Goal: Task Accomplishment & Management: Manage account settings

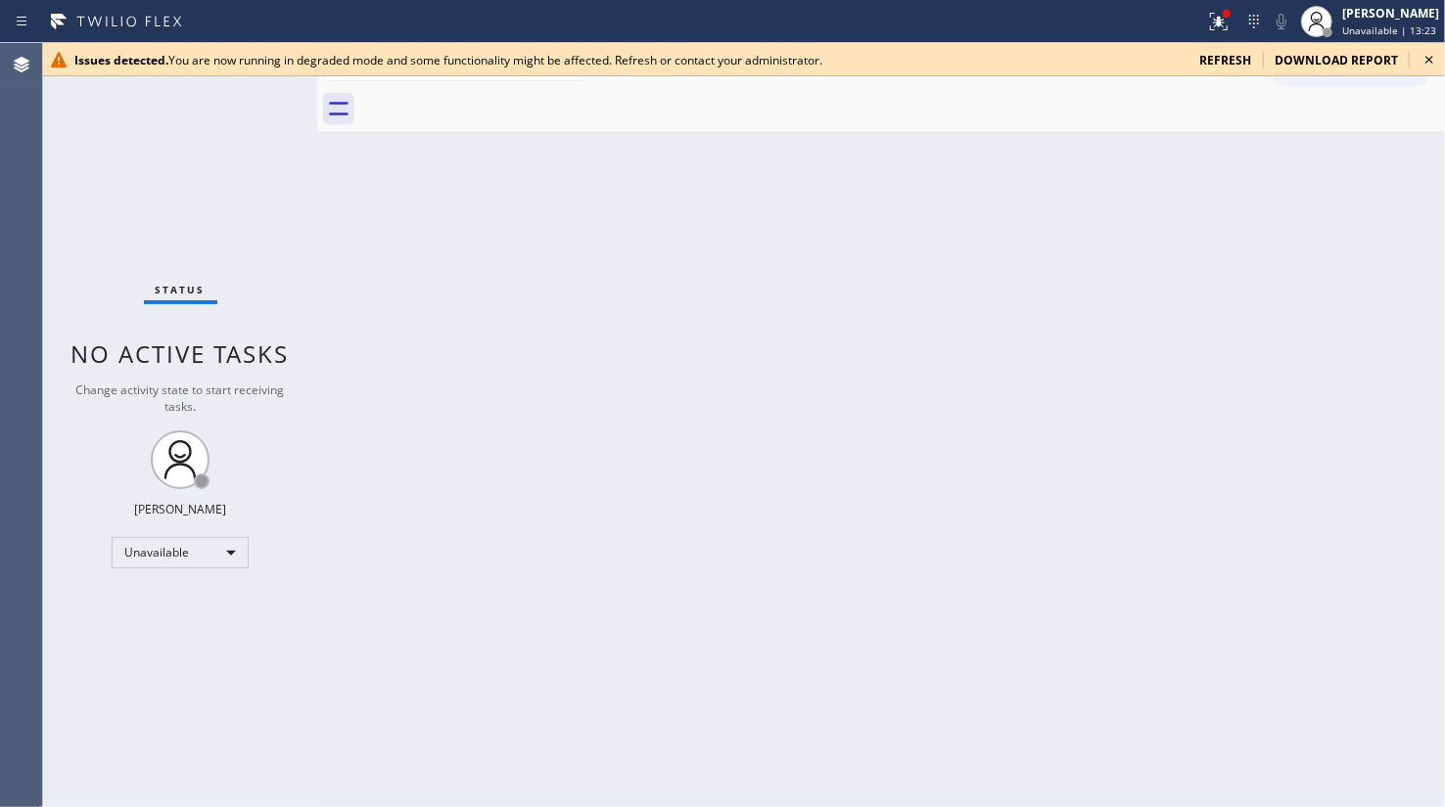
click at [87, 256] on div "Status No active tasks Change activity state to start receiving tasks. JENIZA A…" at bounding box center [180, 425] width 274 height 764
click at [1238, 49] on div "Issues detected. You are now running in degraded mode and some functionality mi…" at bounding box center [743, 59] width 1401 height 33
click at [1232, 17] on div at bounding box center [1226, 14] width 12 height 12
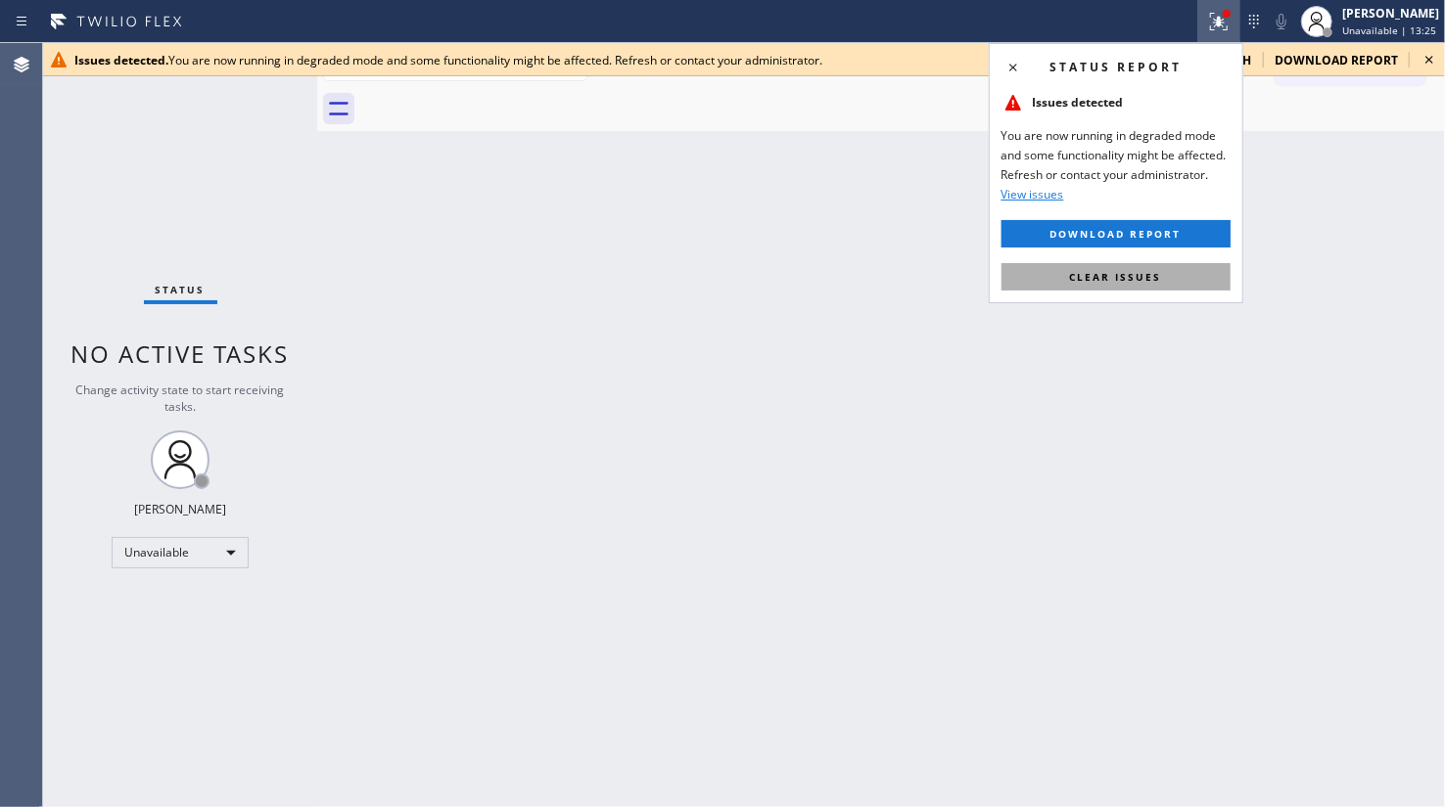
click at [1165, 271] on button "Clear issues" at bounding box center [1115, 276] width 229 height 27
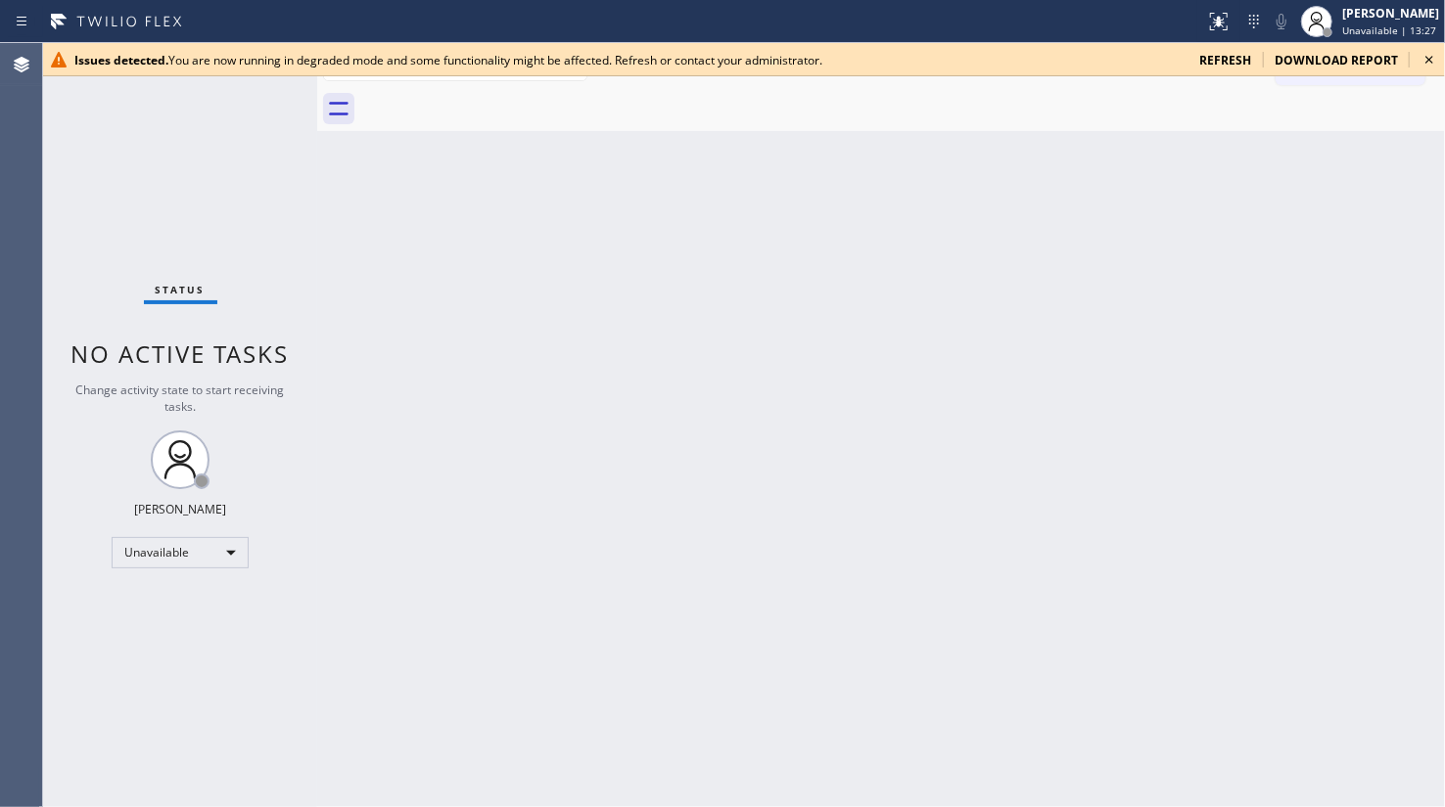
click at [1218, 53] on span "refresh" at bounding box center [1225, 60] width 52 height 17
click at [164, 101] on div "Status No active tasks Change activity state to start receiving tasks. JENIZA A…" at bounding box center [180, 425] width 274 height 764
click at [1219, 50] on div "Issues detected. You are now running in degraded mode and some functionality mi…" at bounding box center [743, 59] width 1401 height 33
click at [1222, 54] on span "refresh" at bounding box center [1225, 60] width 52 height 17
click at [123, 129] on div "Status No active tasks Change activity state to start receiving tasks. JENIZA A…" at bounding box center [180, 425] width 274 height 764
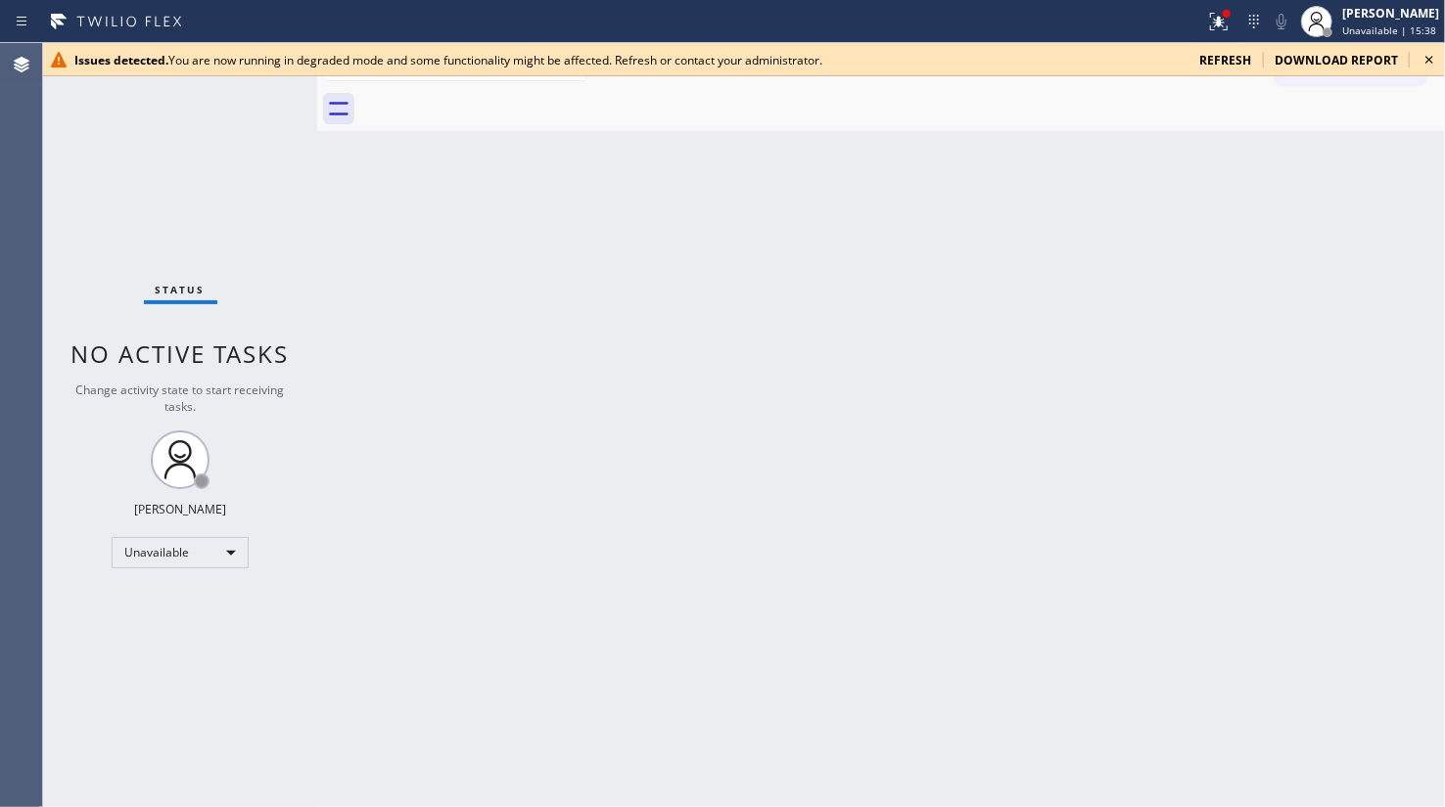
click at [147, 245] on div "Status No active tasks Change activity state to start receiving tasks. JENIZA A…" at bounding box center [180, 425] width 274 height 764
click at [1205, 17] on div at bounding box center [1218, 21] width 43 height 23
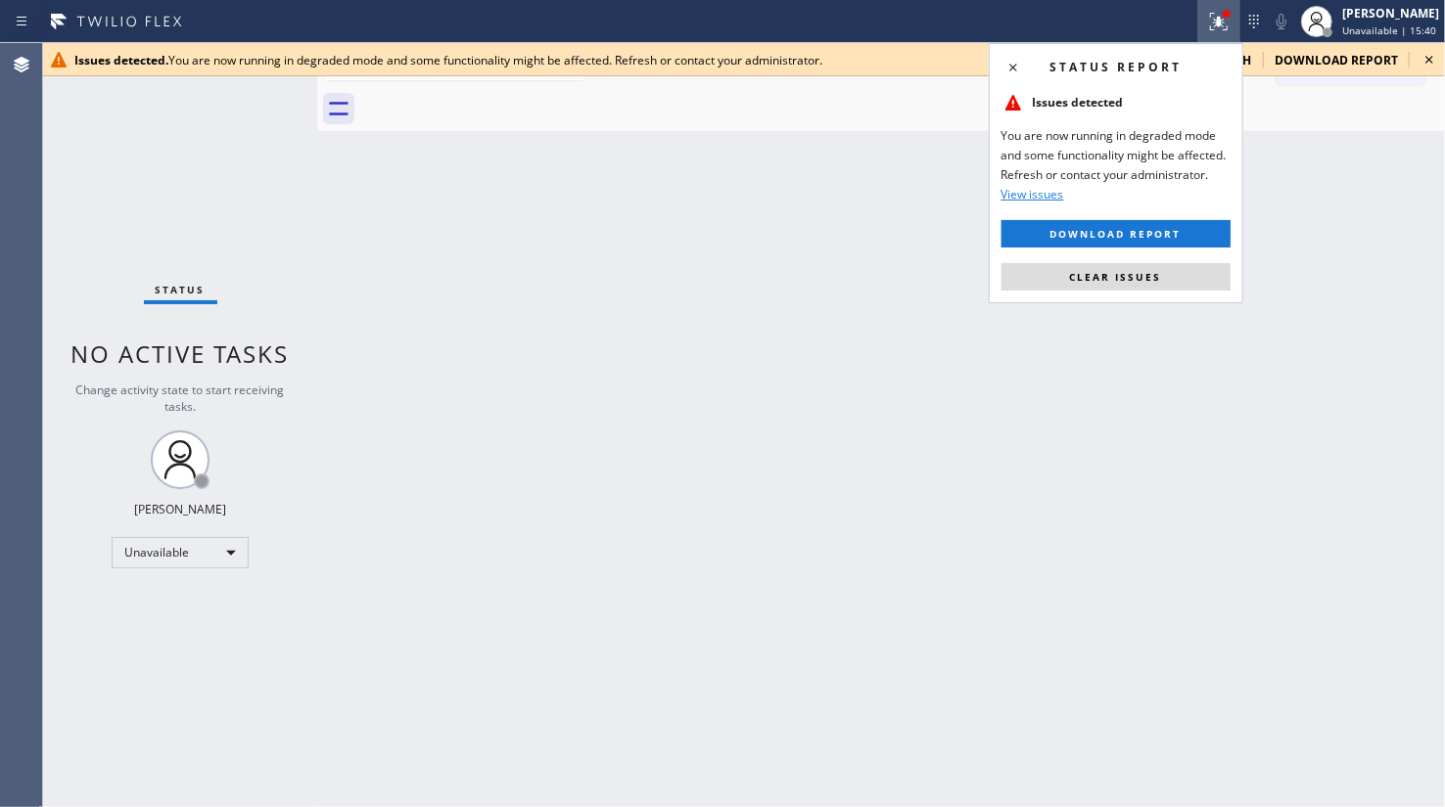
drag, startPoint x: 1178, startPoint y: 283, endPoint x: 1212, endPoint y: 250, distance: 47.1
click at [1179, 281] on button "Clear issues" at bounding box center [1115, 276] width 229 height 27
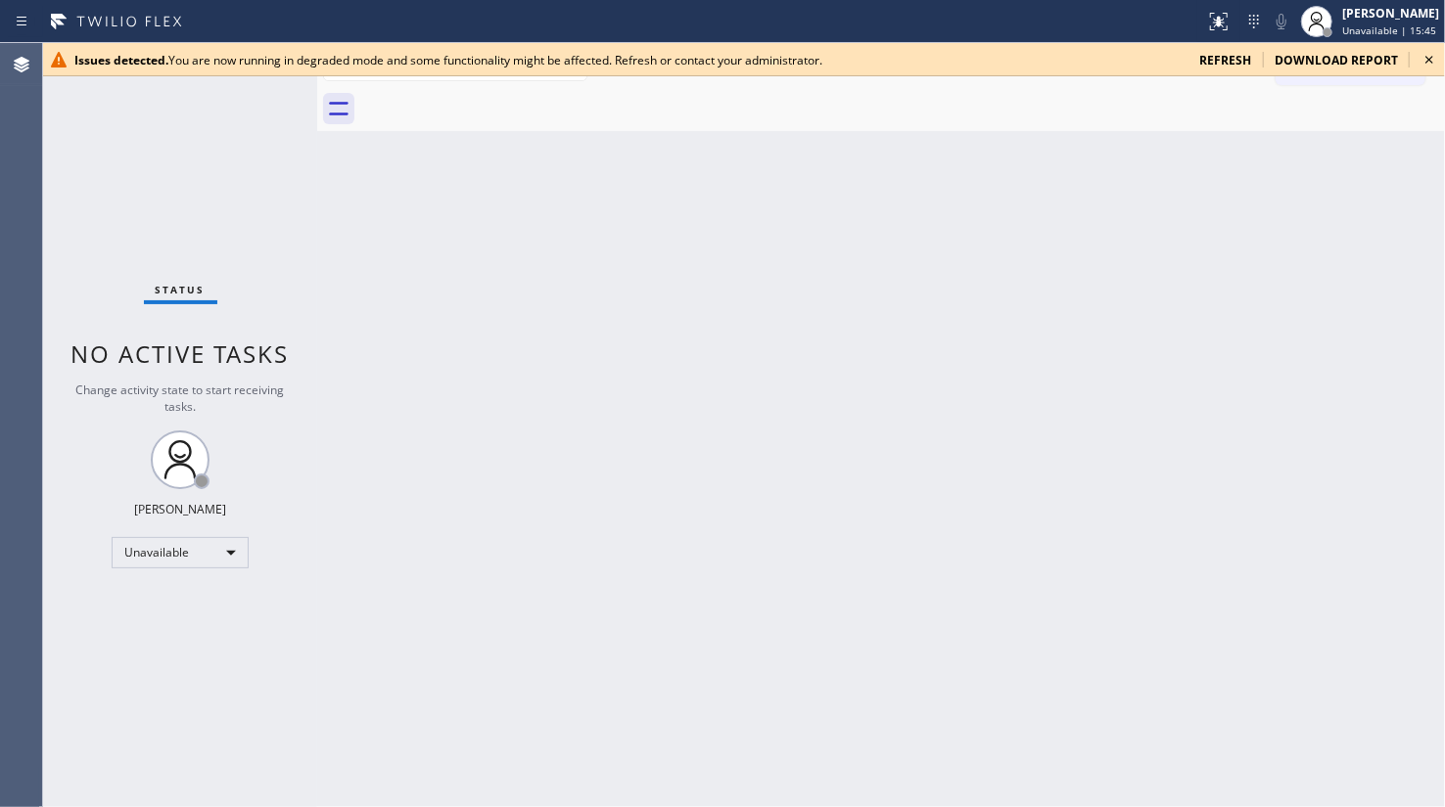
click at [1427, 57] on icon at bounding box center [1429, 60] width 8 height 8
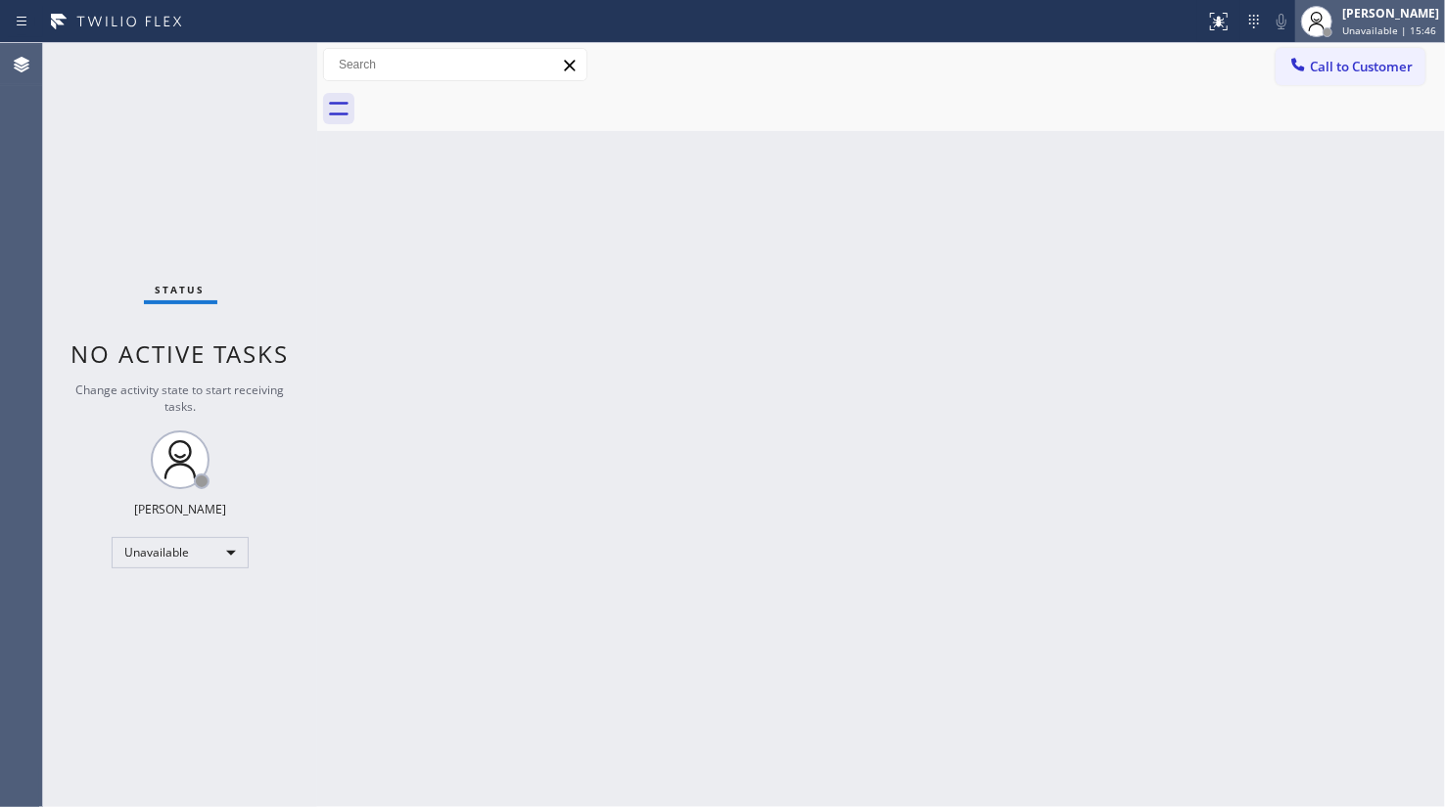
click at [1410, 30] on span "Unavailable | 15:46" at bounding box center [1389, 30] width 94 height 14
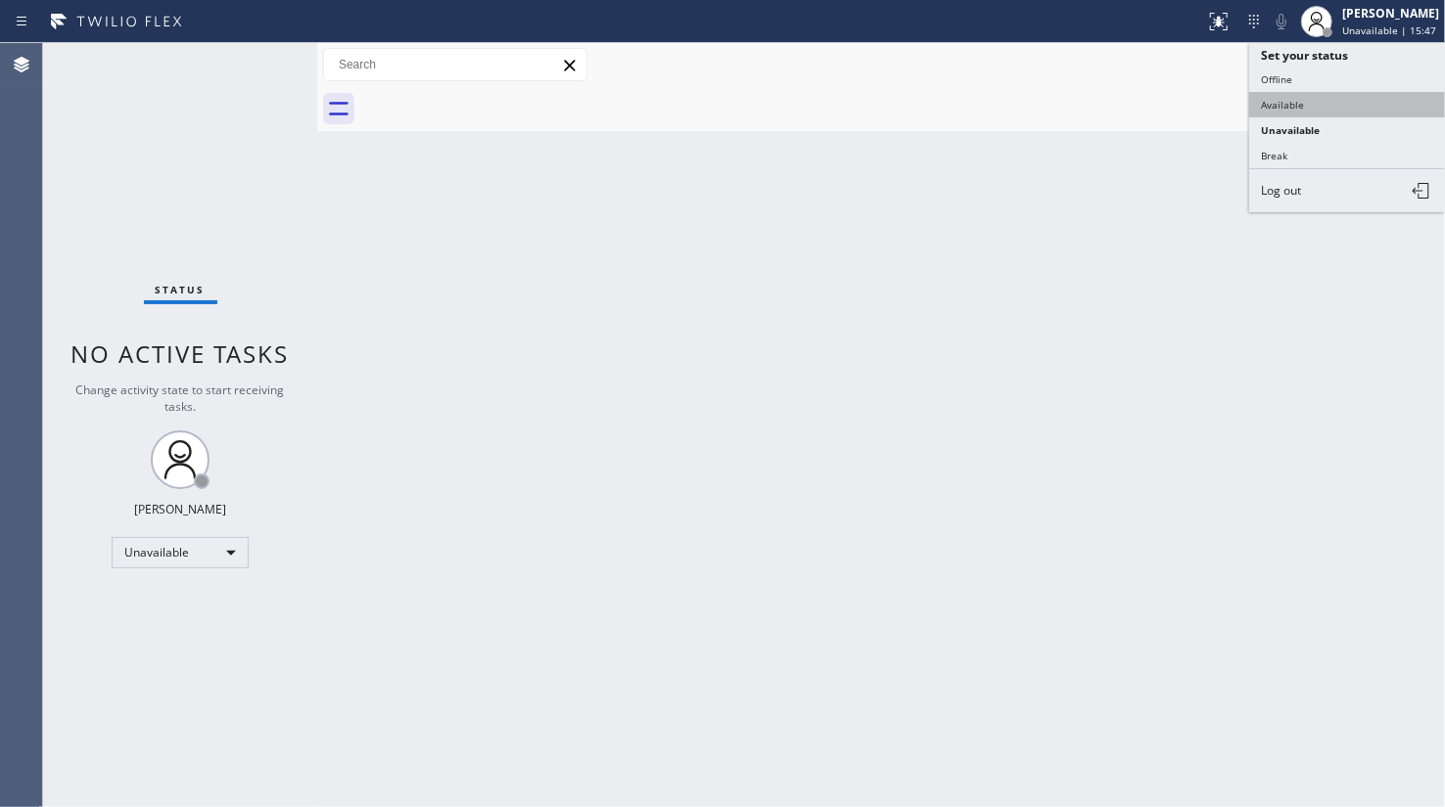
click at [1292, 103] on button "Available" at bounding box center [1347, 104] width 196 height 25
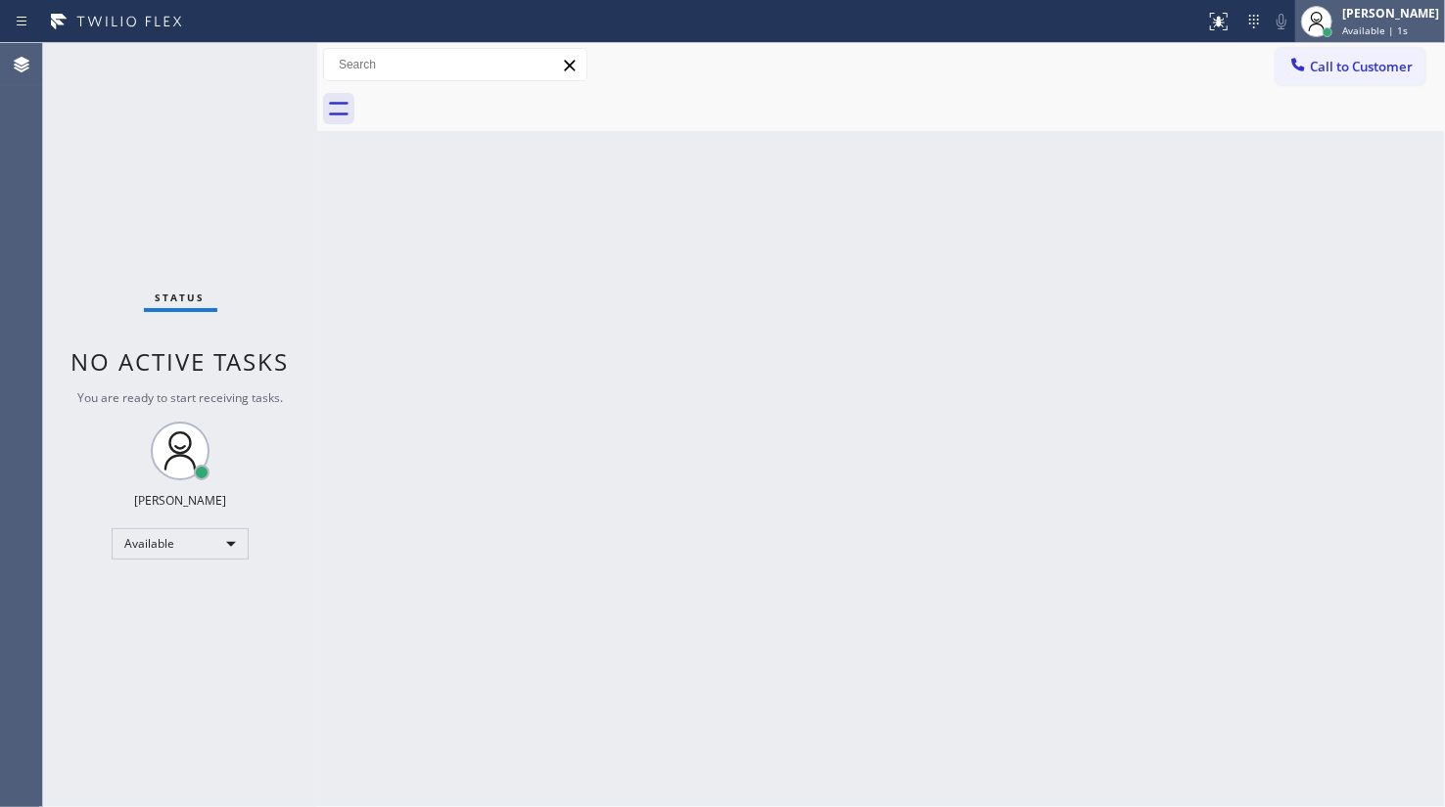
click at [1388, 26] on span "Available | 1s" at bounding box center [1375, 30] width 66 height 14
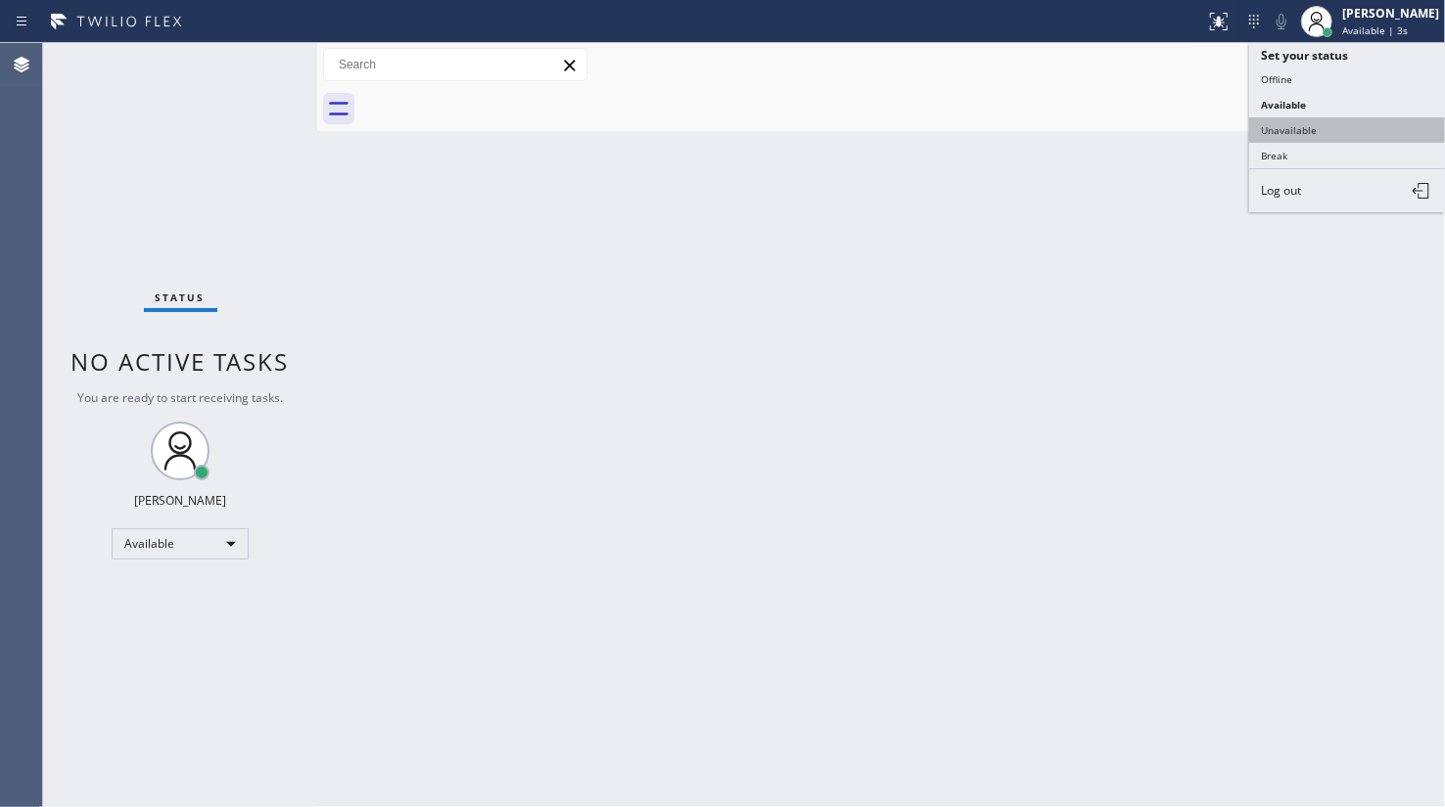
click at [1306, 124] on button "Unavailable" at bounding box center [1347, 129] width 196 height 25
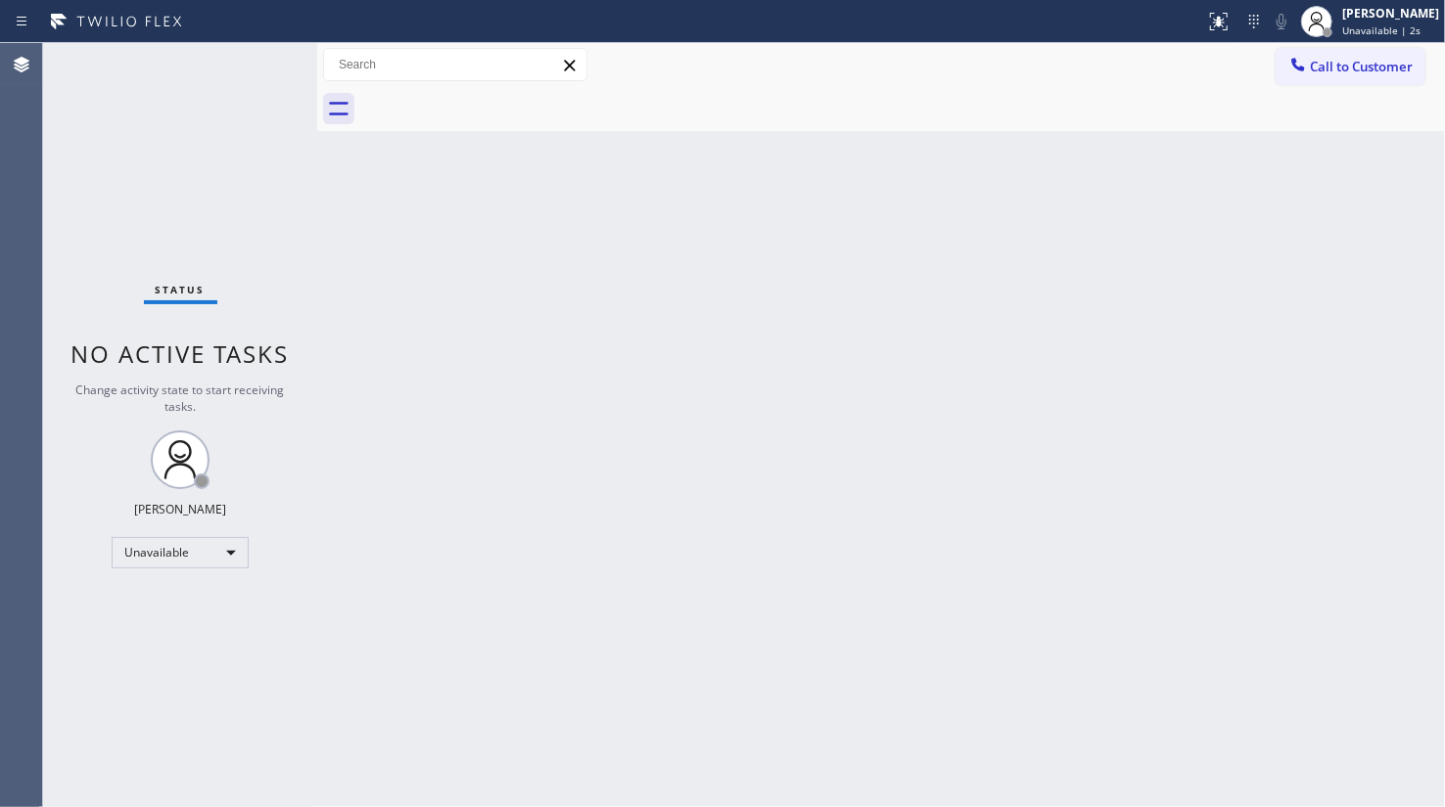
click at [1175, 129] on div at bounding box center [902, 109] width 1084 height 44
click at [176, 555] on div "Unavailable" at bounding box center [180, 552] width 137 height 31
click at [158, 597] on li "Available" at bounding box center [179, 602] width 133 height 23
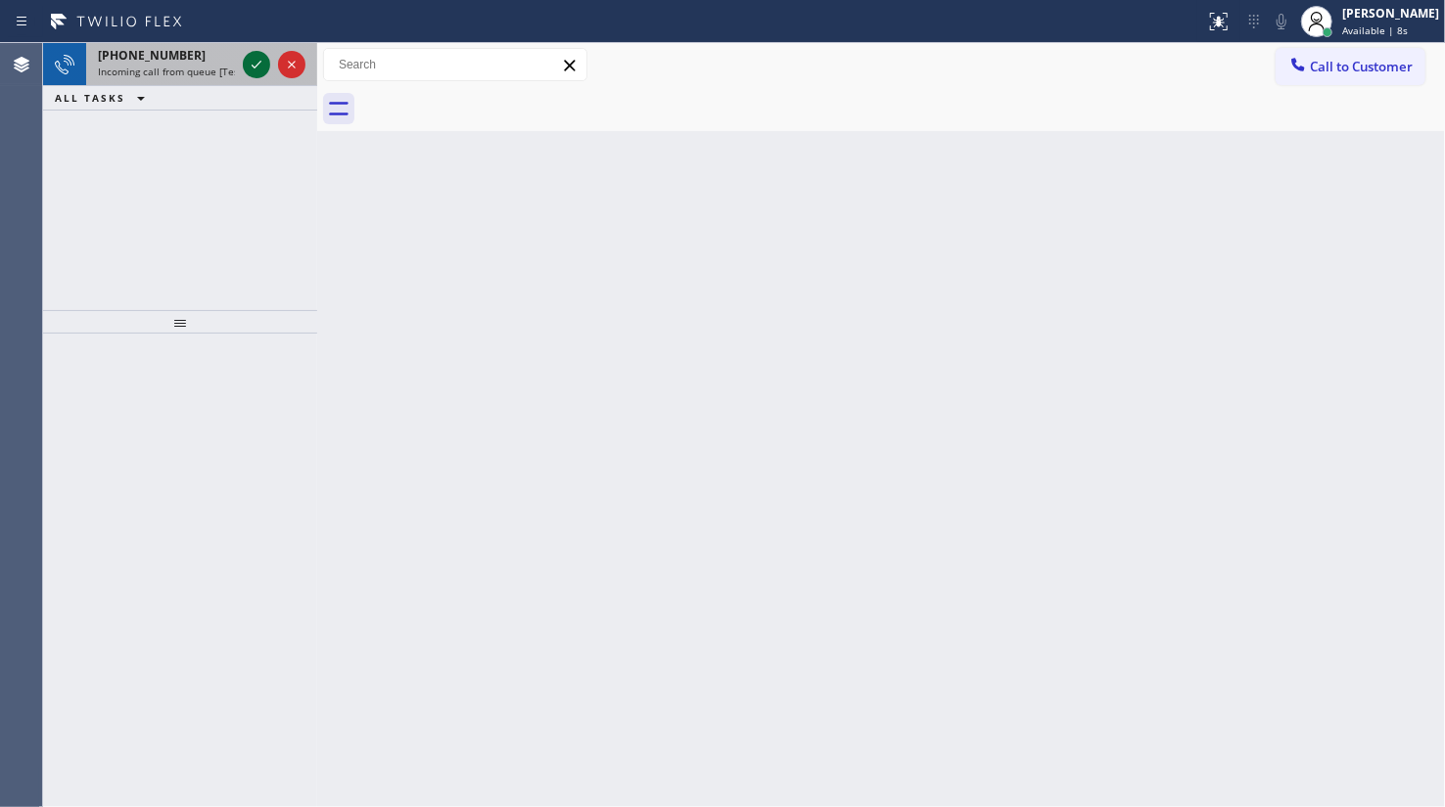
click at [266, 71] on icon at bounding box center [256, 64] width 23 height 23
click at [256, 58] on icon at bounding box center [256, 64] width 23 height 23
click at [261, 69] on icon at bounding box center [256, 64] width 23 height 23
click at [261, 59] on icon at bounding box center [256, 64] width 23 height 23
click at [256, 61] on icon at bounding box center [256, 64] width 23 height 23
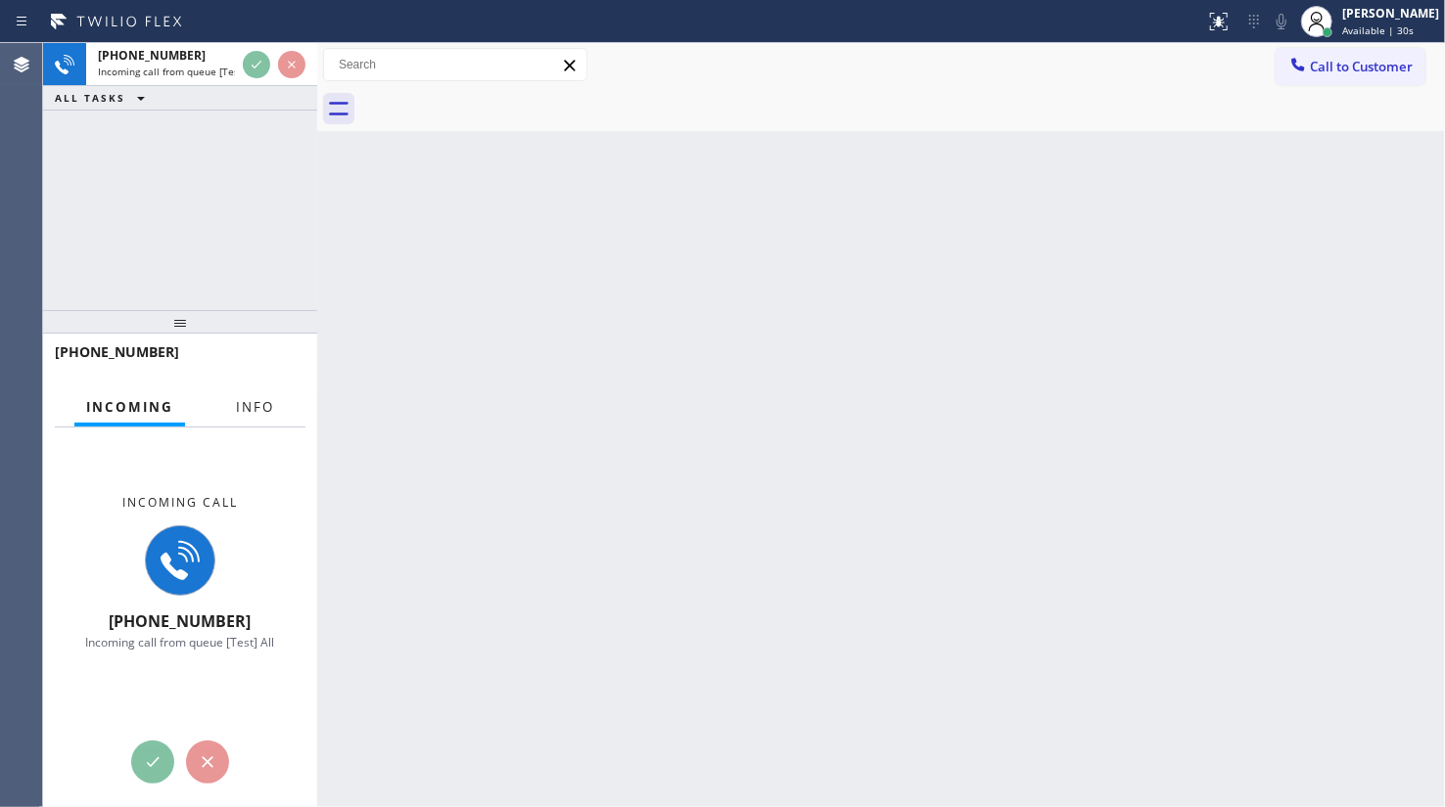
click at [272, 410] on span "Info" at bounding box center [255, 407] width 38 height 18
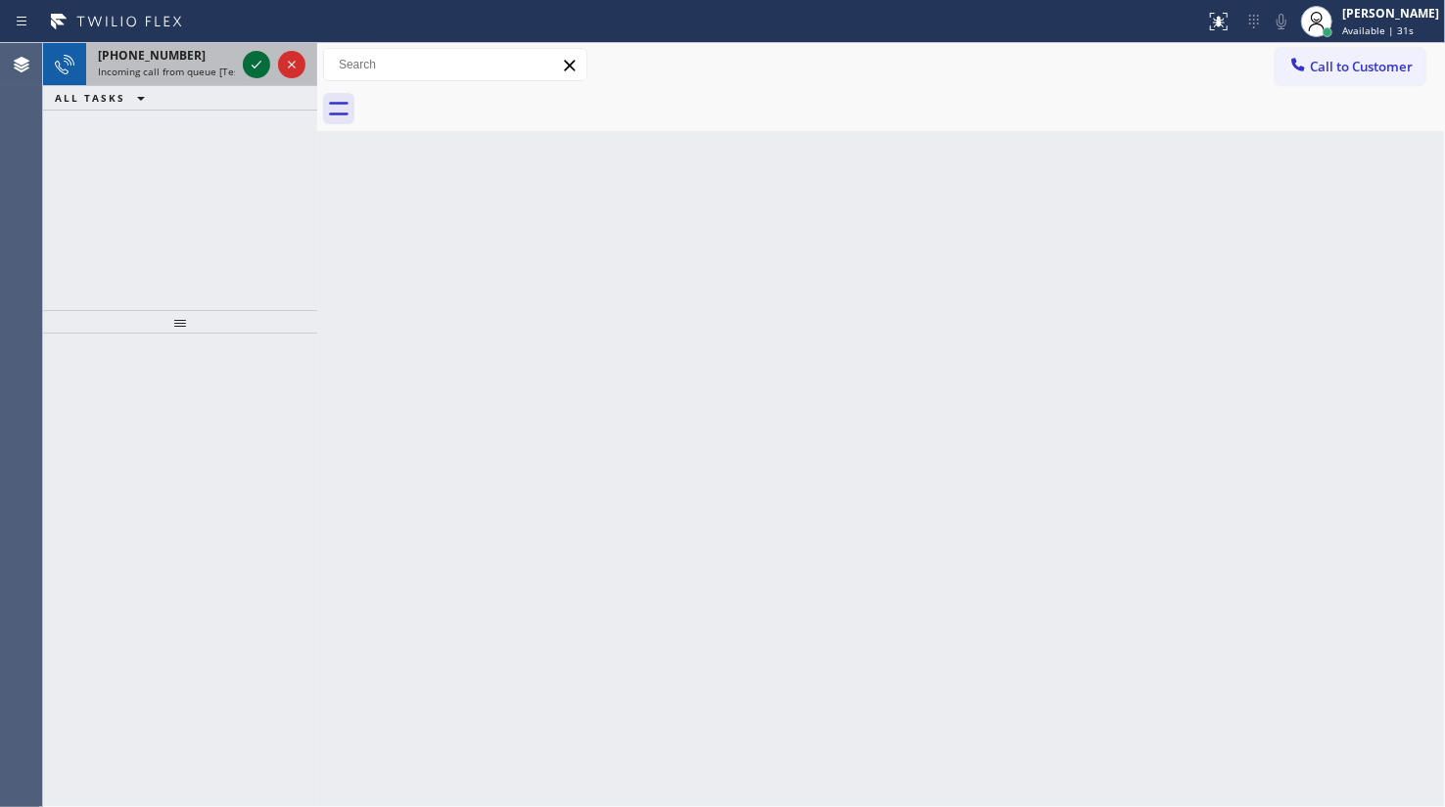
click at [247, 69] on icon at bounding box center [256, 64] width 23 height 23
click at [259, 68] on icon at bounding box center [256, 64] width 23 height 23
click at [252, 65] on icon at bounding box center [257, 65] width 10 height 8
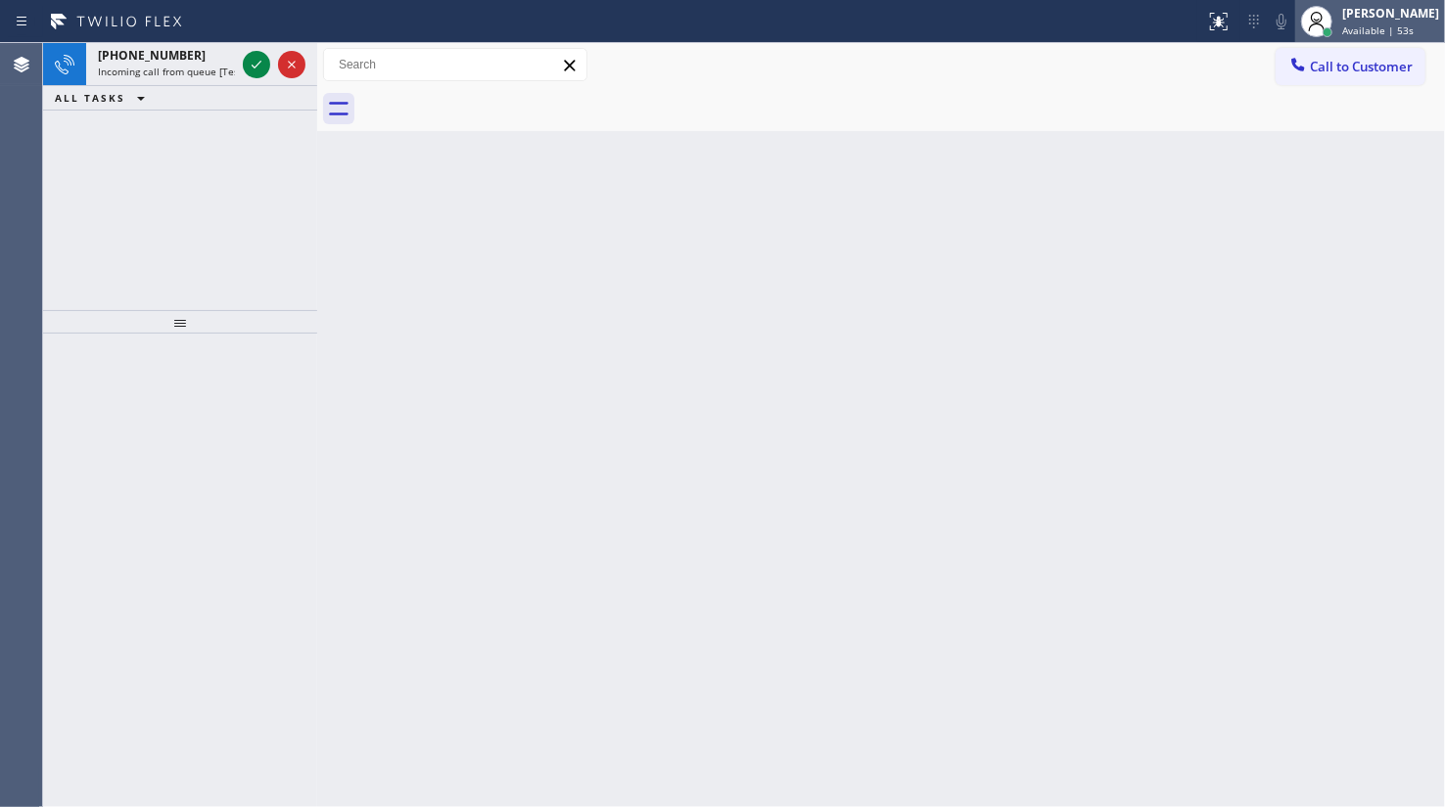
click at [1401, 31] on span "Available | 53s" at bounding box center [1377, 30] width 71 height 14
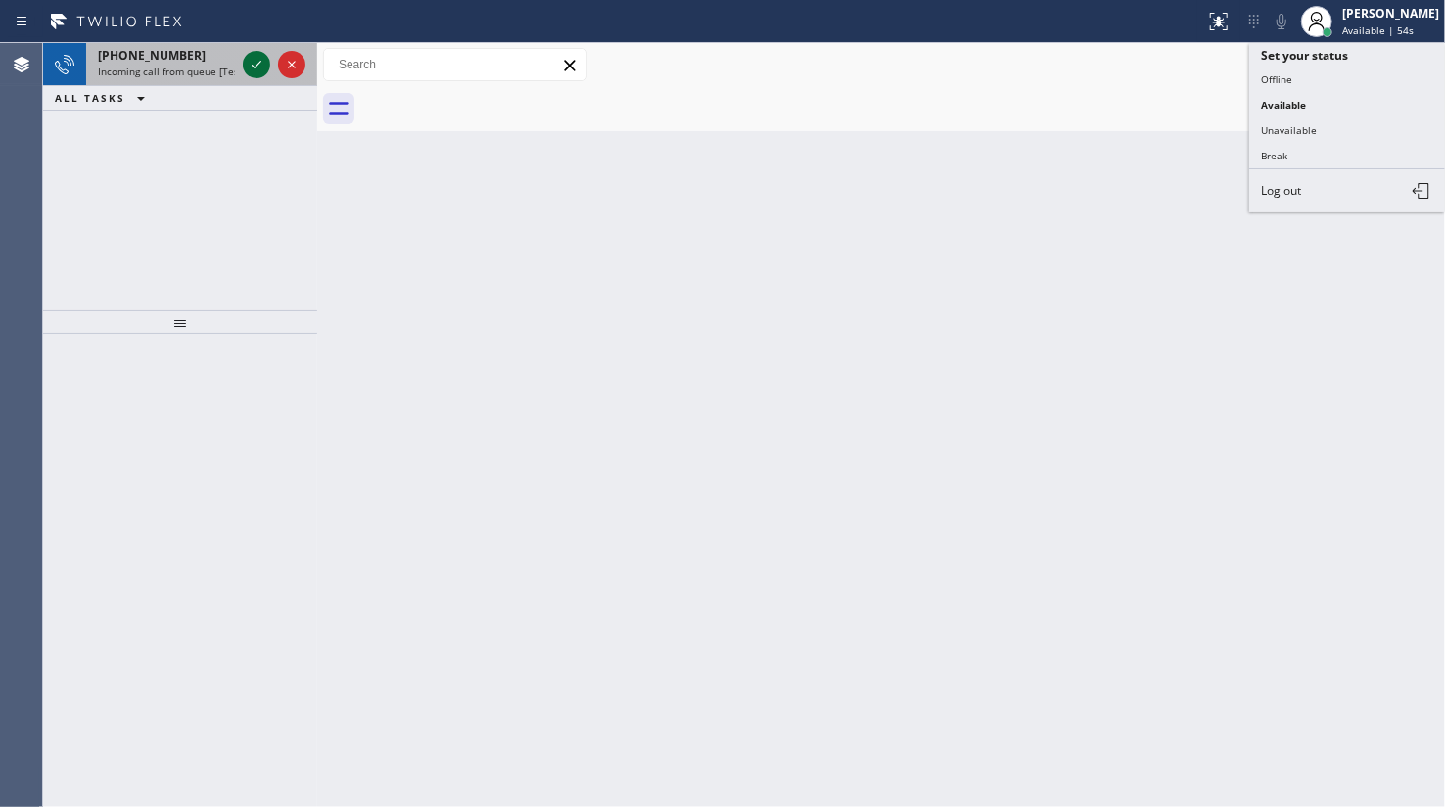
click at [253, 62] on icon at bounding box center [256, 64] width 23 height 23
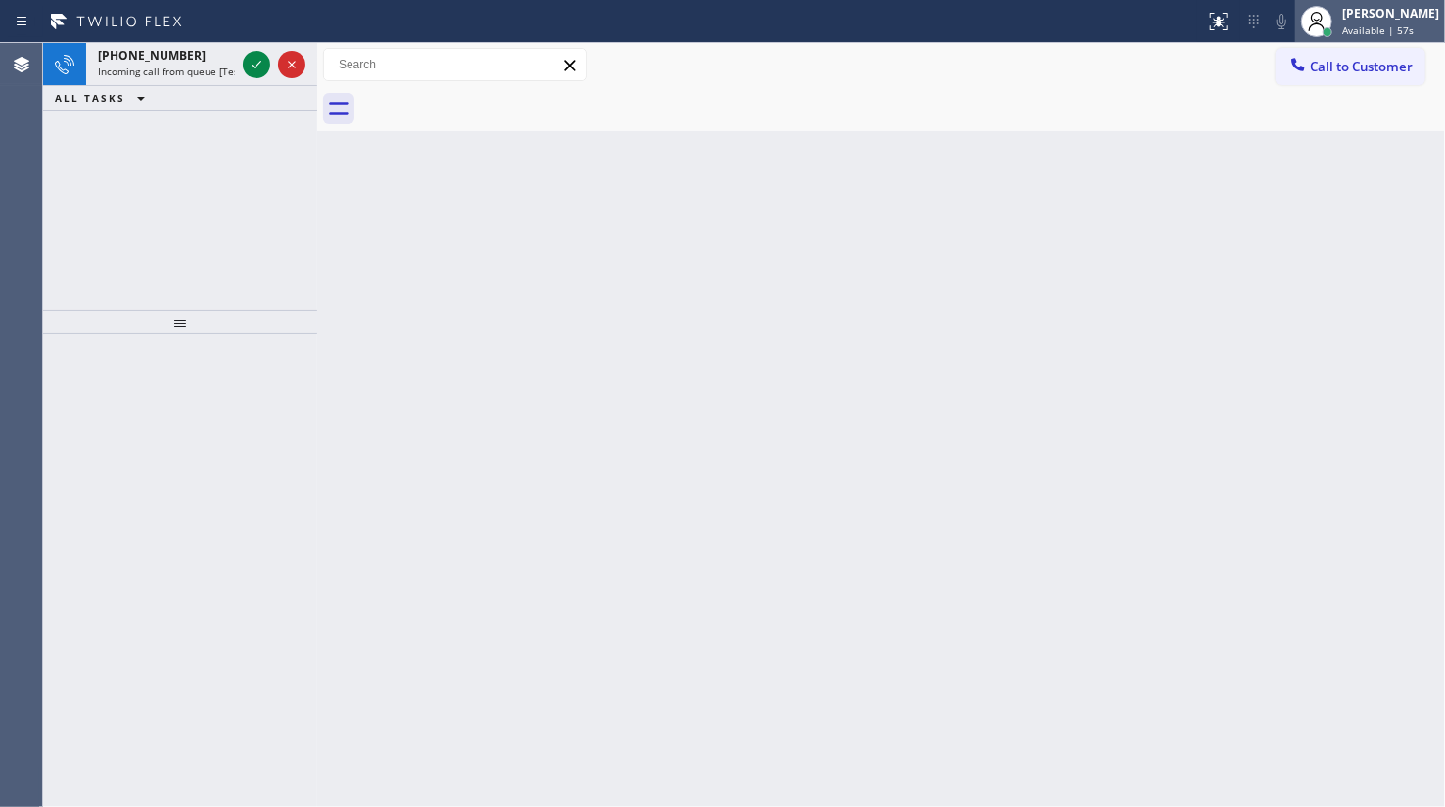
click at [1395, 23] on span "Available | 57s" at bounding box center [1377, 30] width 71 height 14
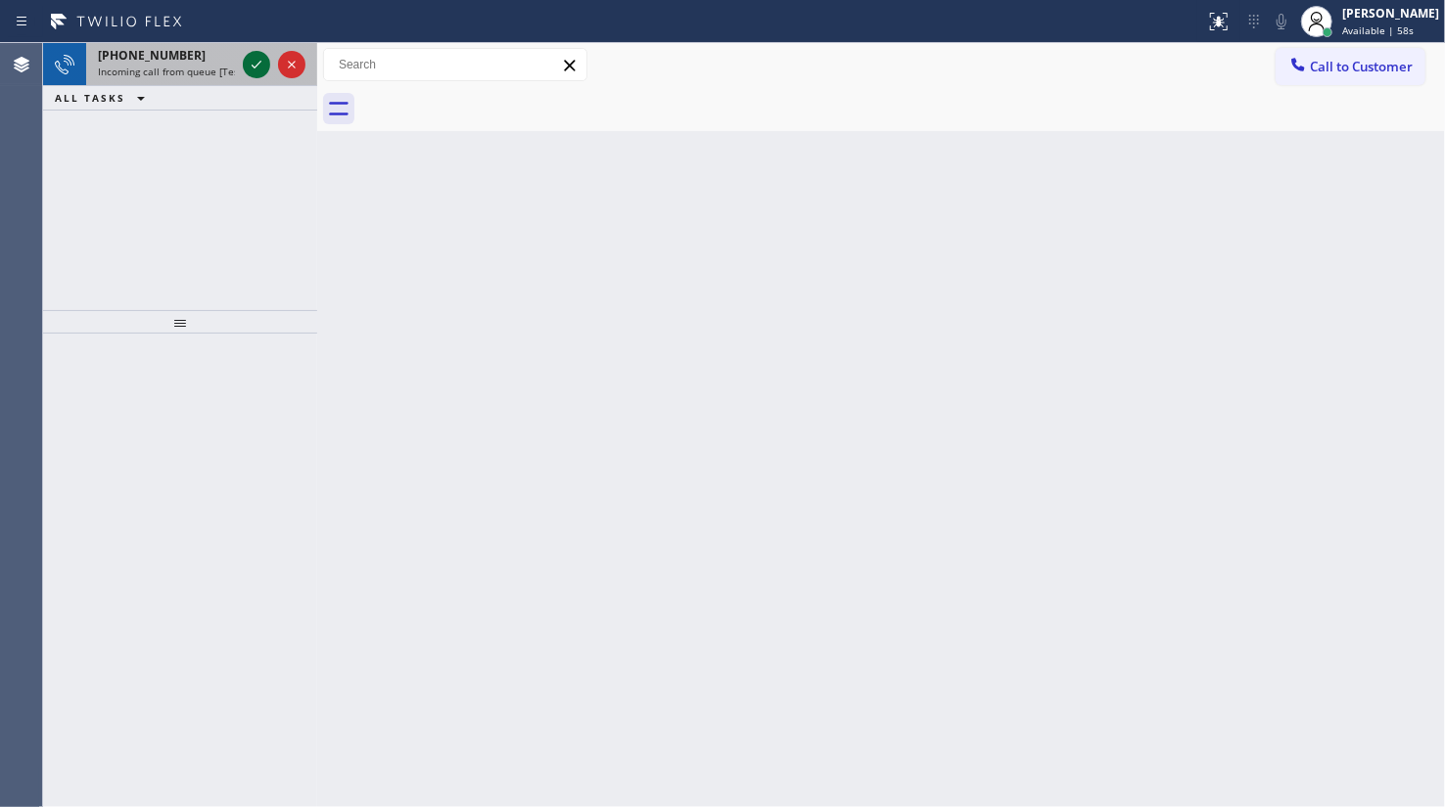
click at [256, 63] on icon at bounding box center [256, 64] width 23 height 23
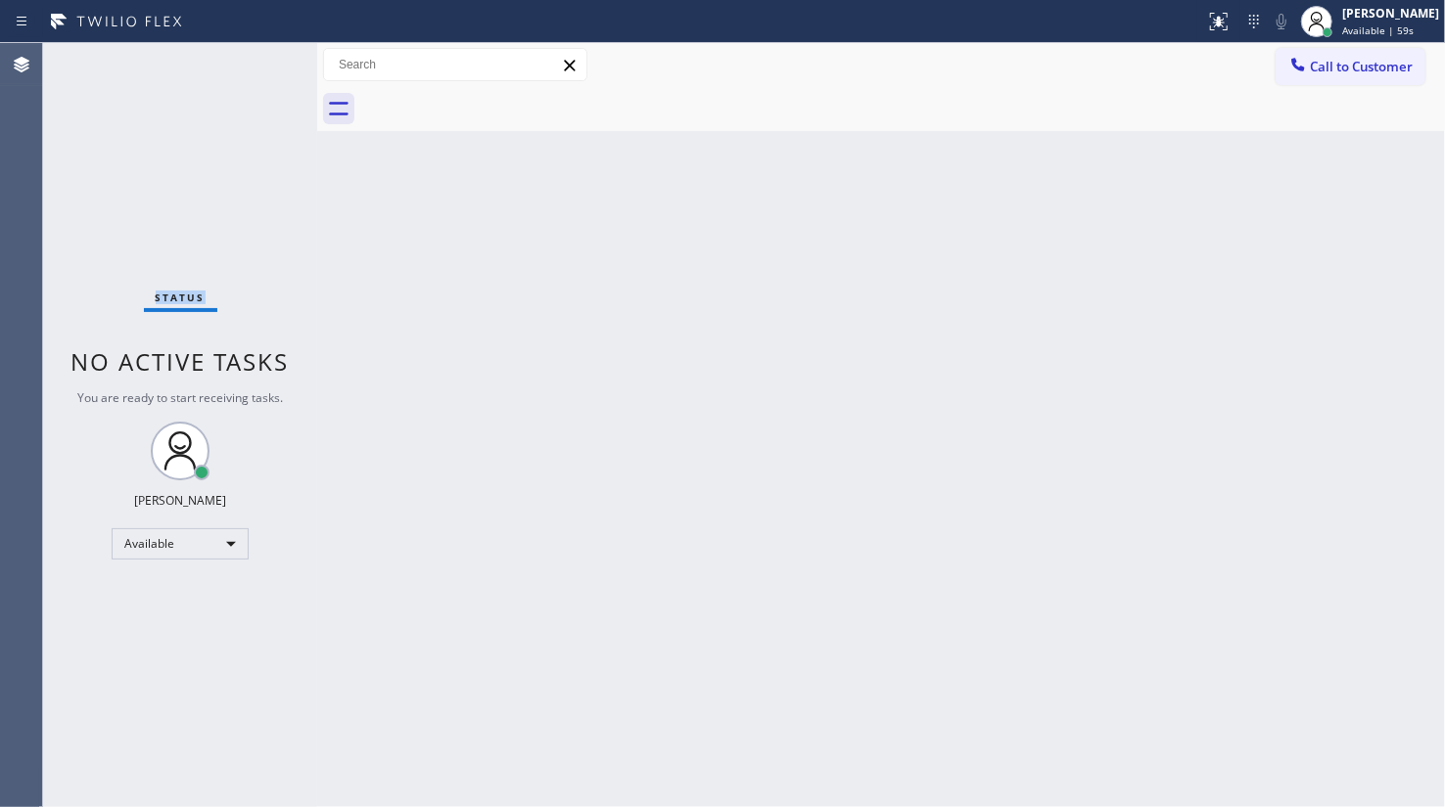
click at [252, 66] on div "Status No active tasks You are ready to start receiving tasks. JENIZA ALCAYDE A…" at bounding box center [180, 425] width 274 height 764
click at [1410, 27] on span "Available | 1:00" at bounding box center [1379, 30] width 75 height 14
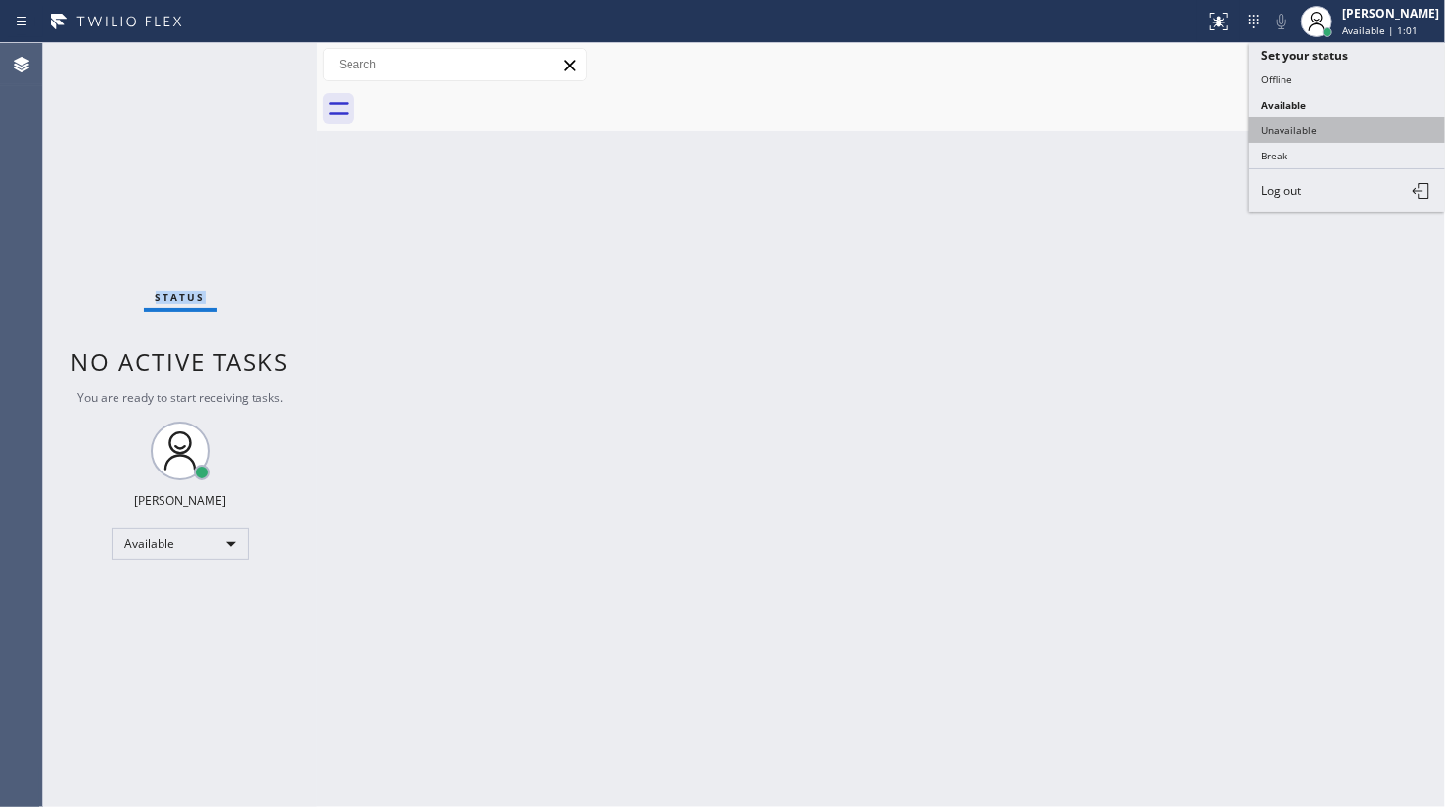
click at [1328, 128] on button "Unavailable" at bounding box center [1347, 129] width 196 height 25
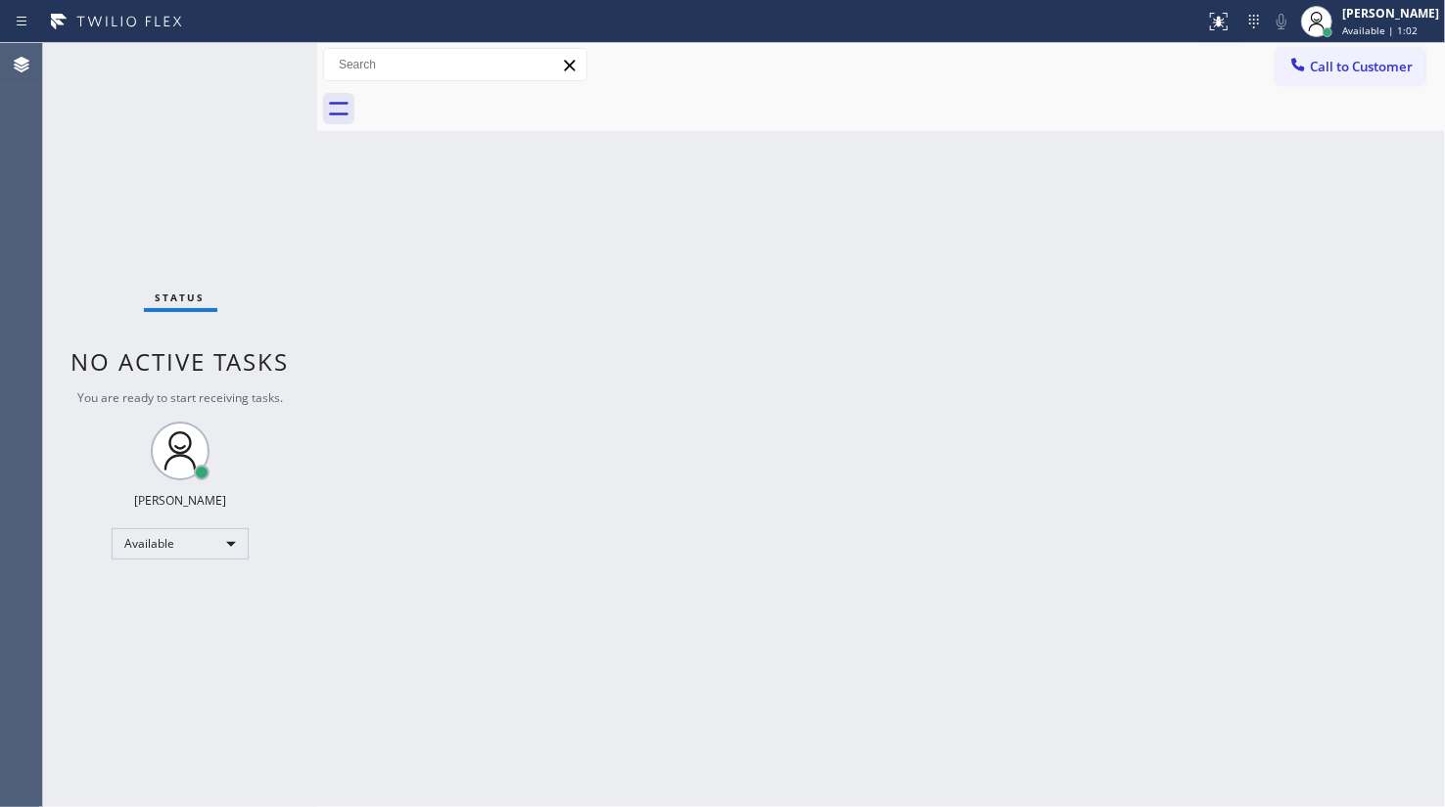
drag, startPoint x: 1010, startPoint y: 296, endPoint x: 1042, endPoint y: 271, distance: 40.5
click at [1013, 298] on div "Back to Dashboard Change Sender ID Customers Technicians Select a contact Outbo…" at bounding box center [880, 425] width 1127 height 764
click at [695, 303] on div "Back to Dashboard Change Sender ID Customers Technicians Select a contact Outbo…" at bounding box center [880, 425] width 1127 height 764
drag, startPoint x: 1442, startPoint y: 1, endPoint x: 1005, endPoint y: 123, distance: 453.3
click at [1005, 123] on div at bounding box center [902, 109] width 1084 height 44
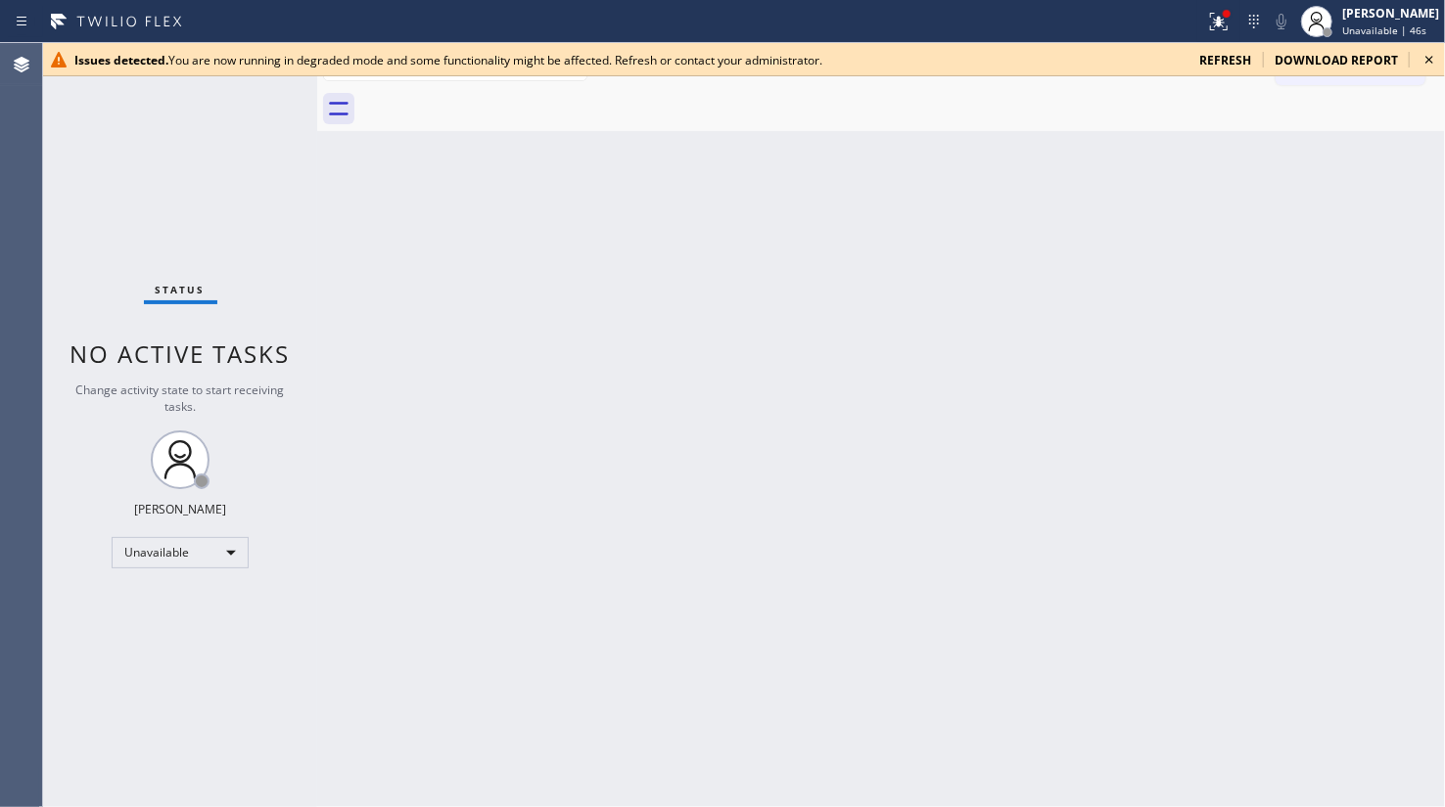
click at [1231, 58] on span "refresh" at bounding box center [1225, 60] width 52 height 17
drag, startPoint x: 1387, startPoint y: 152, endPoint x: 1243, endPoint y: 106, distance: 151.0
click at [1374, 144] on div "Back to Dashboard Change Sender ID Customers Technicians Select a contact Outbo…" at bounding box center [880, 425] width 1127 height 764
click at [1232, 48] on div "Issues detected. You are now running in degraded mode and some functionality mi…" at bounding box center [743, 59] width 1401 height 33
click at [1231, 52] on span "refresh" at bounding box center [1225, 60] width 52 height 17
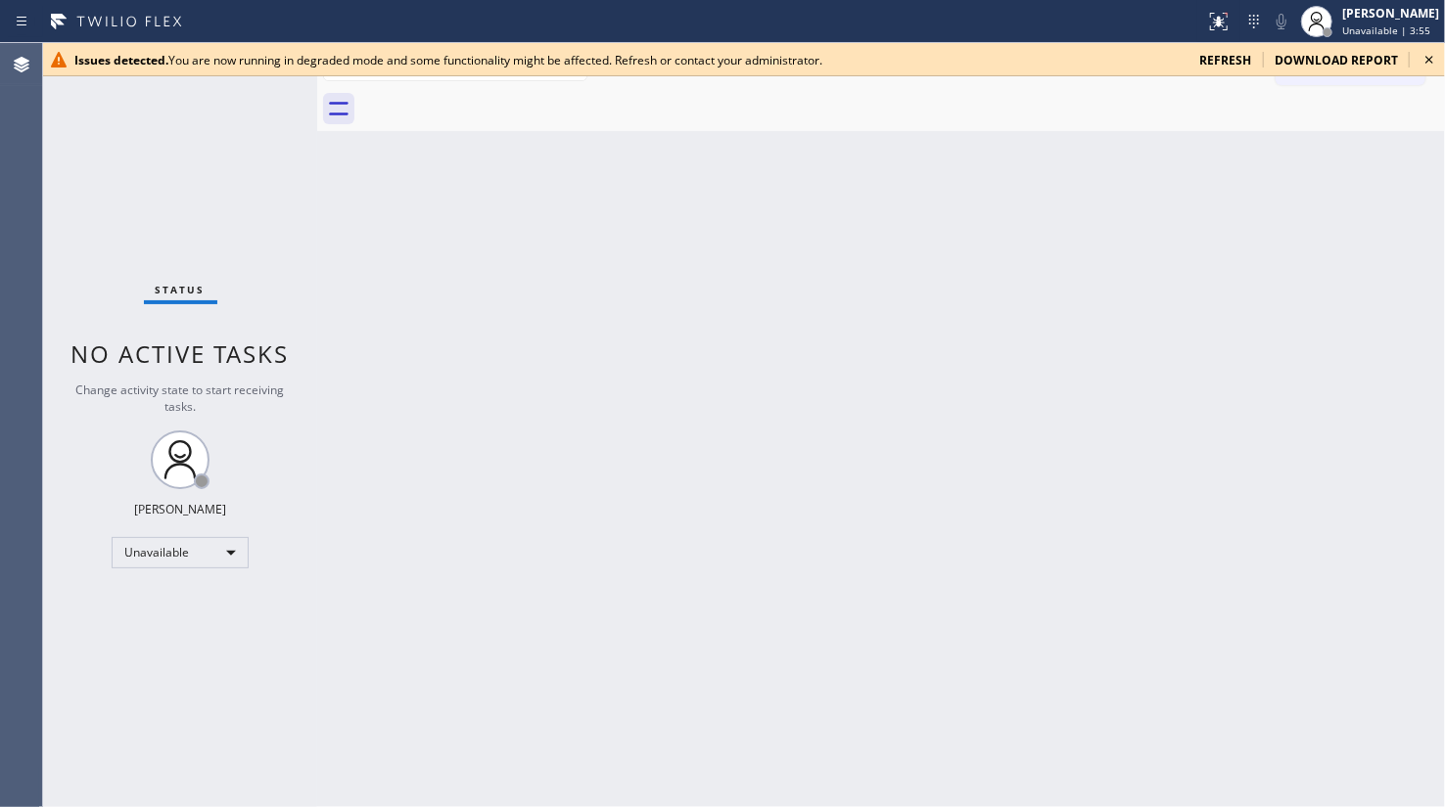
click at [17, 109] on div "Agent Desktop" at bounding box center [21, 425] width 42 height 764
click at [1216, 18] on icon at bounding box center [1219, 22] width 18 height 18
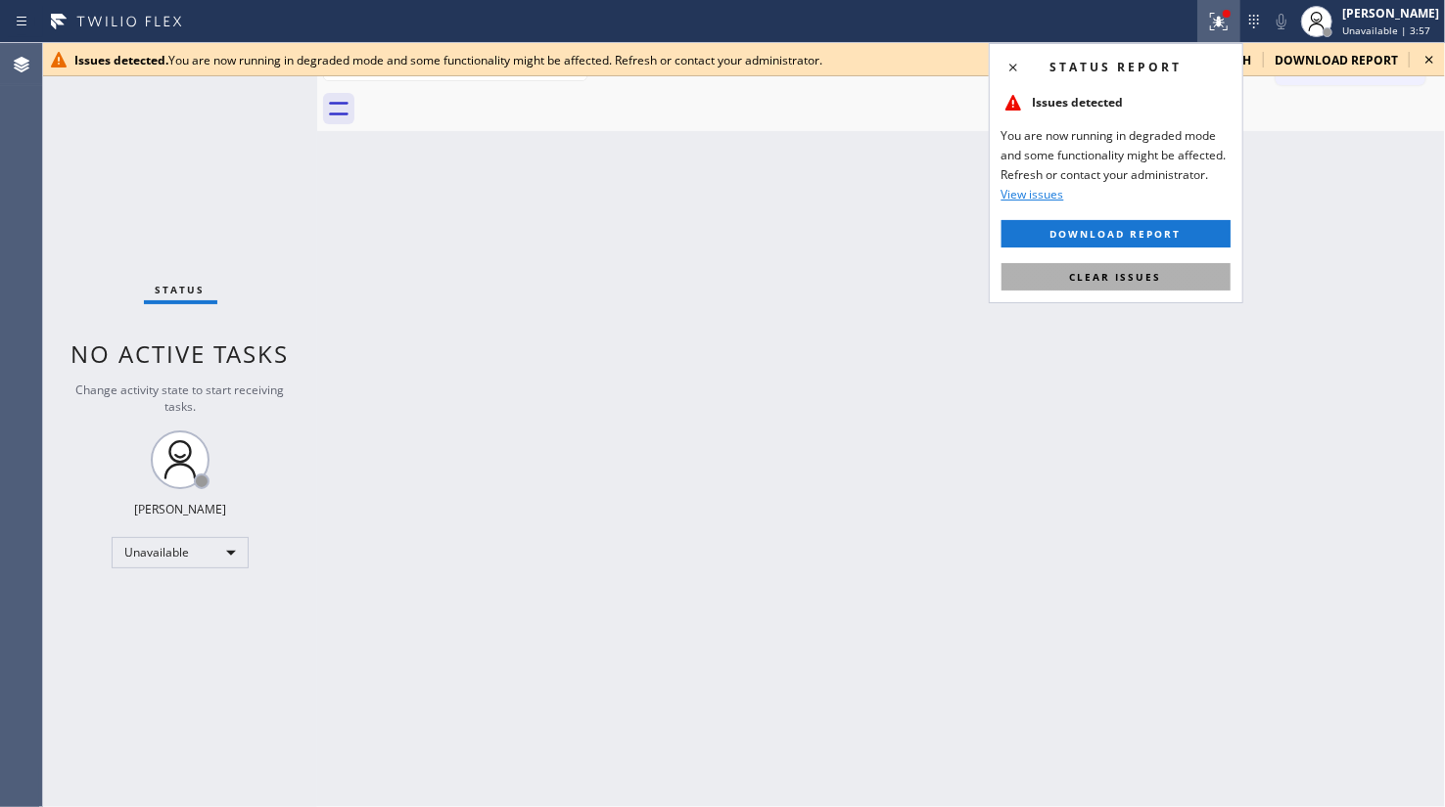
click at [1128, 278] on span "Clear issues" at bounding box center [1116, 277] width 92 height 14
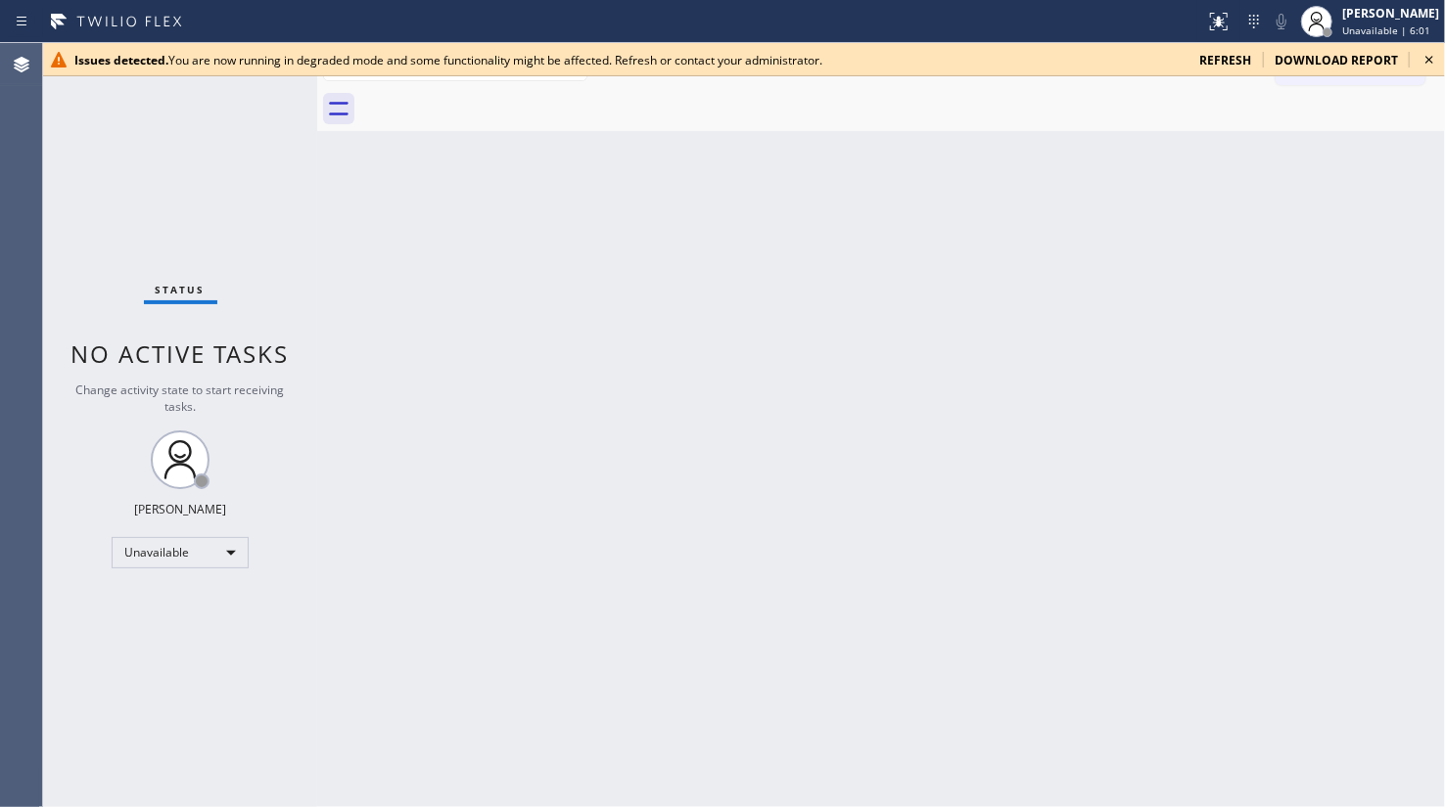
click at [1420, 315] on div "Back to Dashboard Change Sender ID Customers Technicians Select a contact Outbo…" at bounding box center [880, 425] width 1127 height 764
click at [1228, 58] on span "refresh" at bounding box center [1225, 60] width 52 height 17
click at [570, 559] on div "Back to Dashboard Change Sender ID Customers Technicians Select a contact Outbo…" at bounding box center [880, 425] width 1127 height 764
click at [1225, 5] on button at bounding box center [1218, 21] width 43 height 43
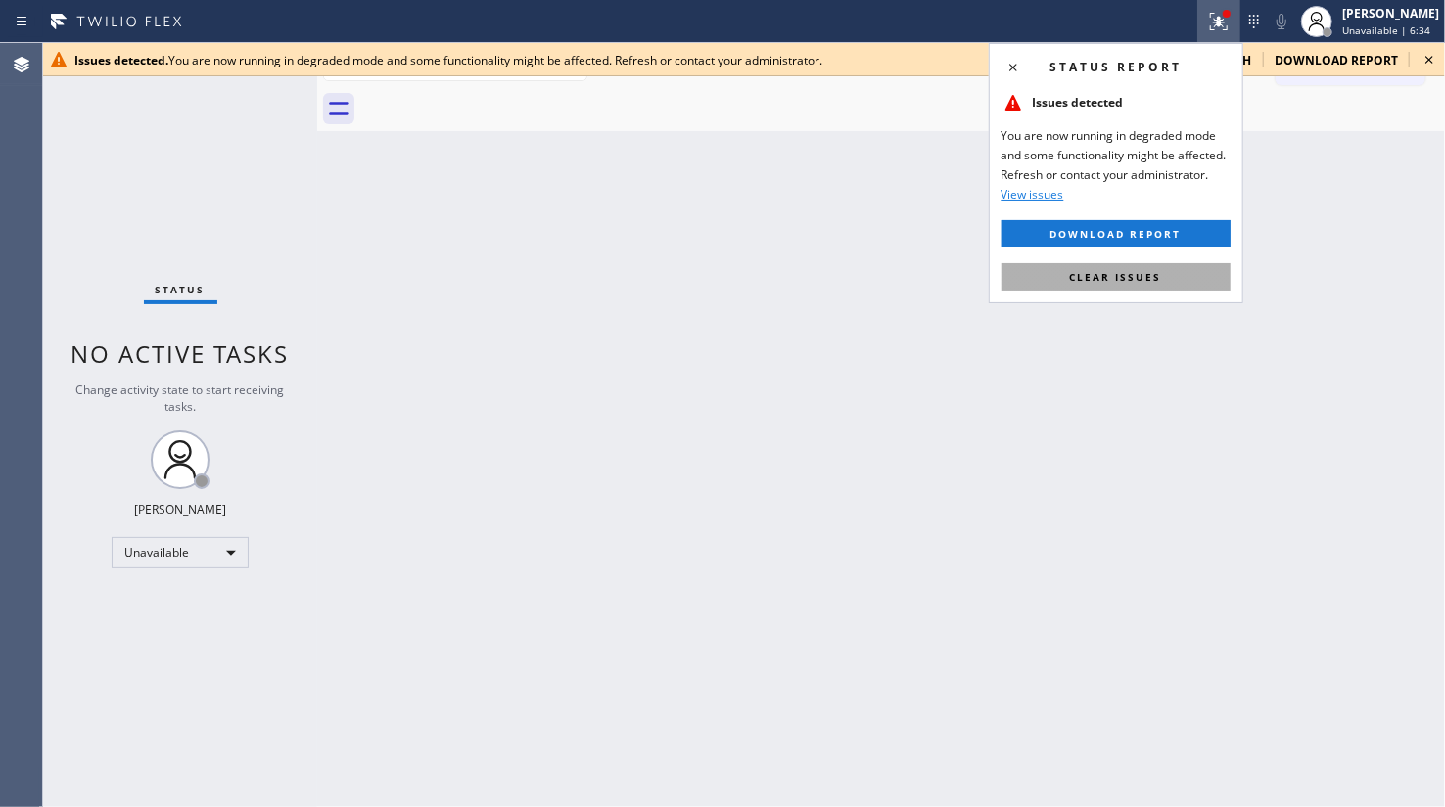
click at [1221, 275] on button "Clear issues" at bounding box center [1115, 276] width 229 height 27
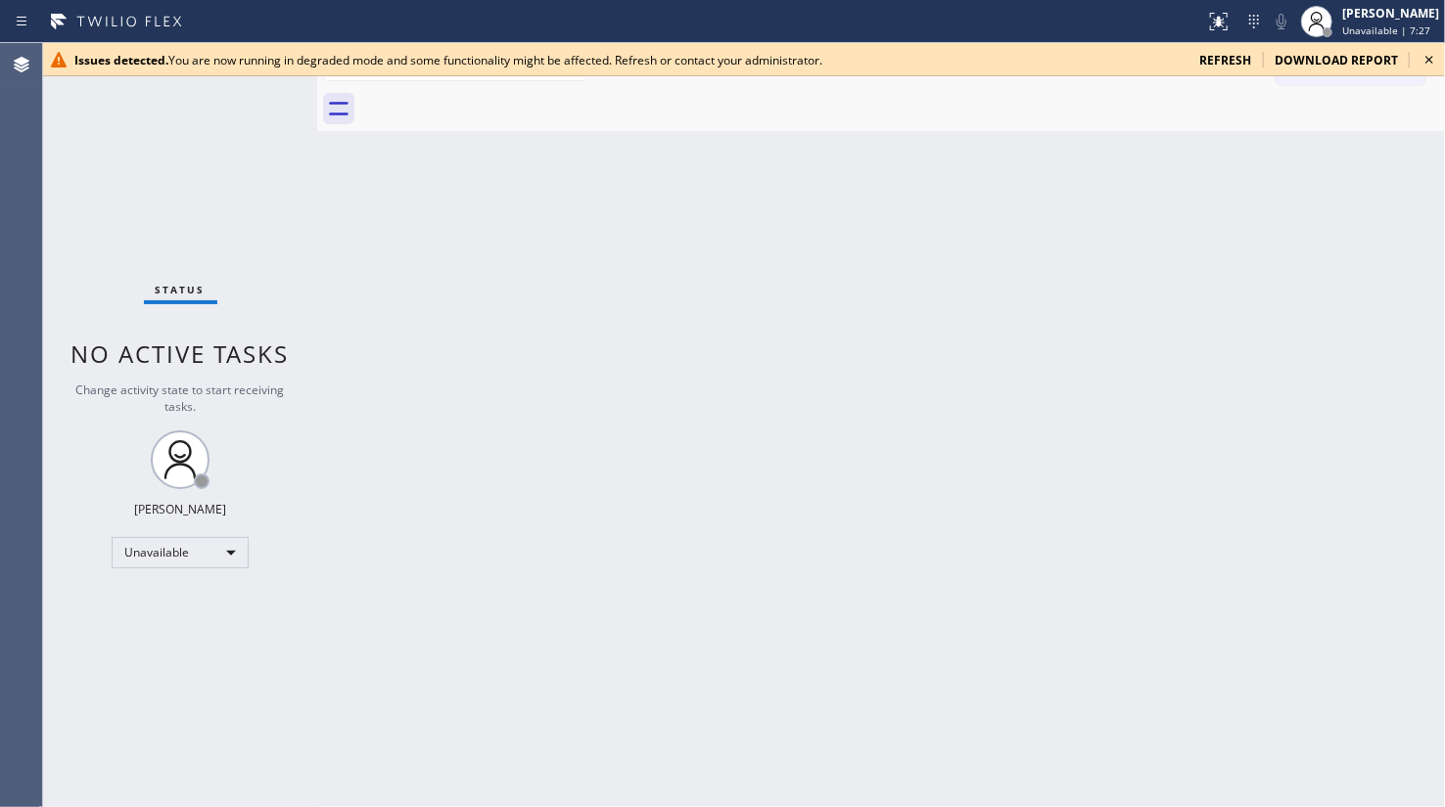
drag, startPoint x: 127, startPoint y: 125, endPoint x: 124, endPoint y: 136, distance: 11.2
click at [124, 136] on div "Status No active tasks Change activity state to start receiving tasks. JENIZA A…" at bounding box center [180, 425] width 274 height 764
click at [236, 214] on div "Status No active tasks Change activity state to start receiving tasks. JENIZA A…" at bounding box center [180, 425] width 274 height 764
click at [1222, 10] on icon at bounding box center [1218, 21] width 23 height 23
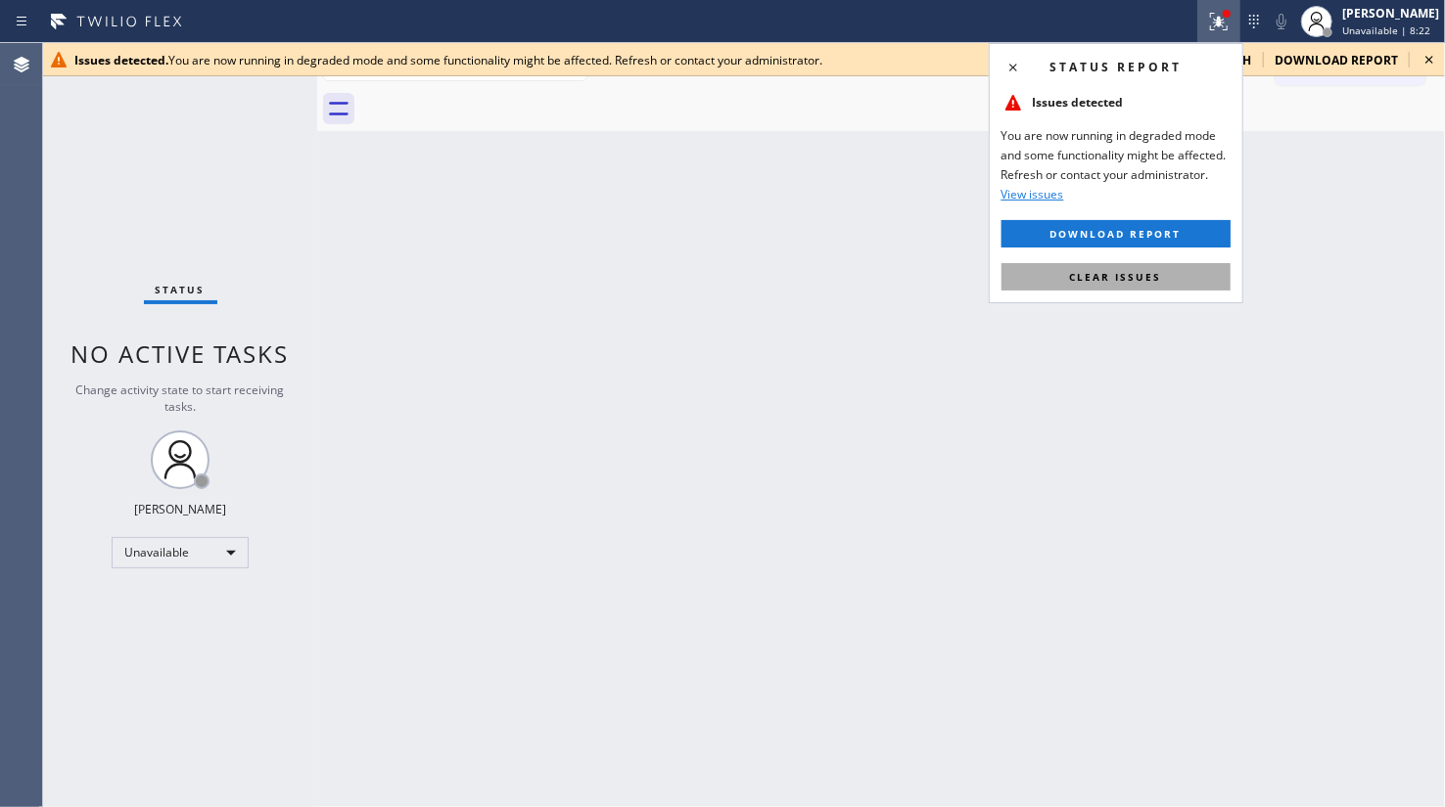
click at [1145, 283] on span "Clear issues" at bounding box center [1116, 277] width 92 height 14
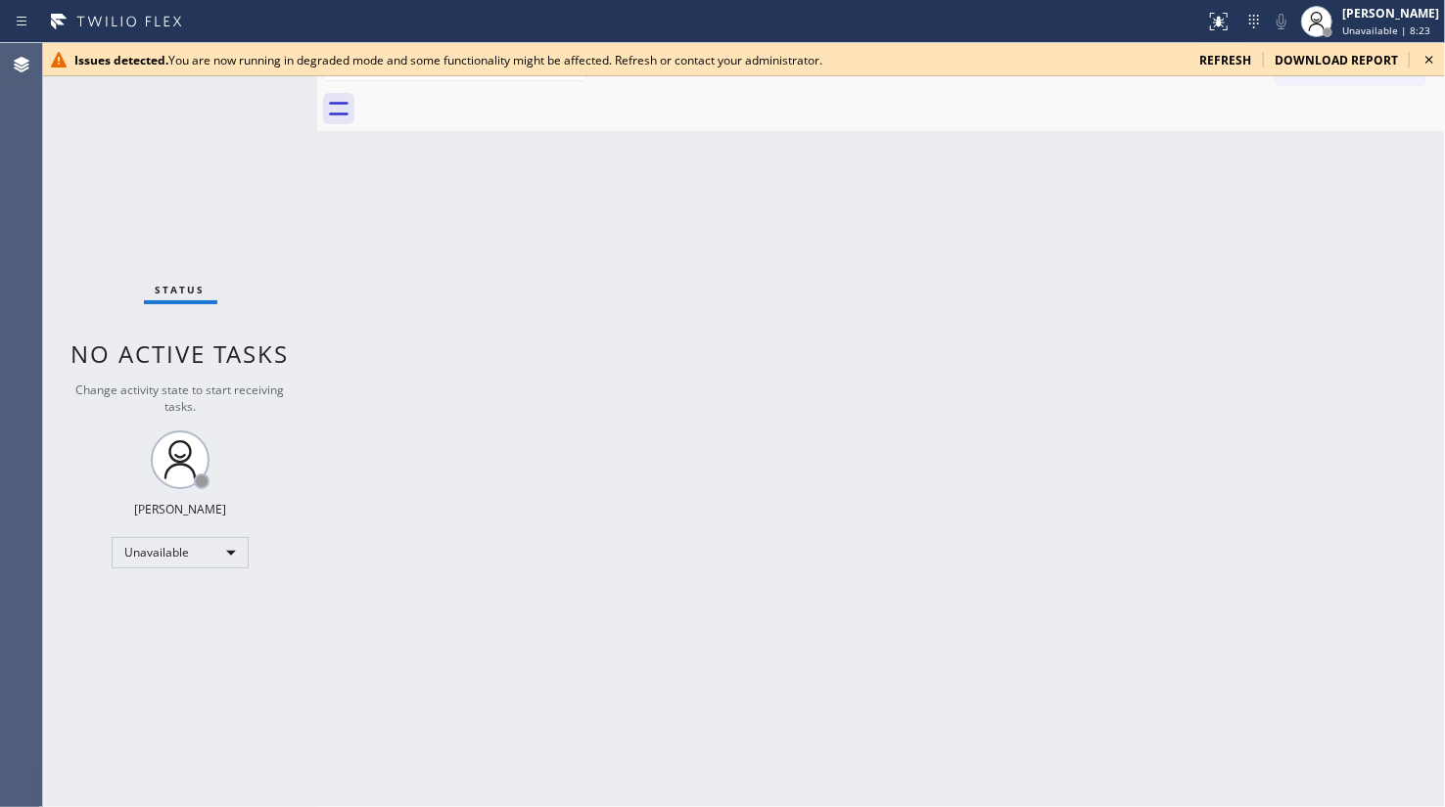
click at [1425, 58] on icon at bounding box center [1428, 59] width 23 height 23
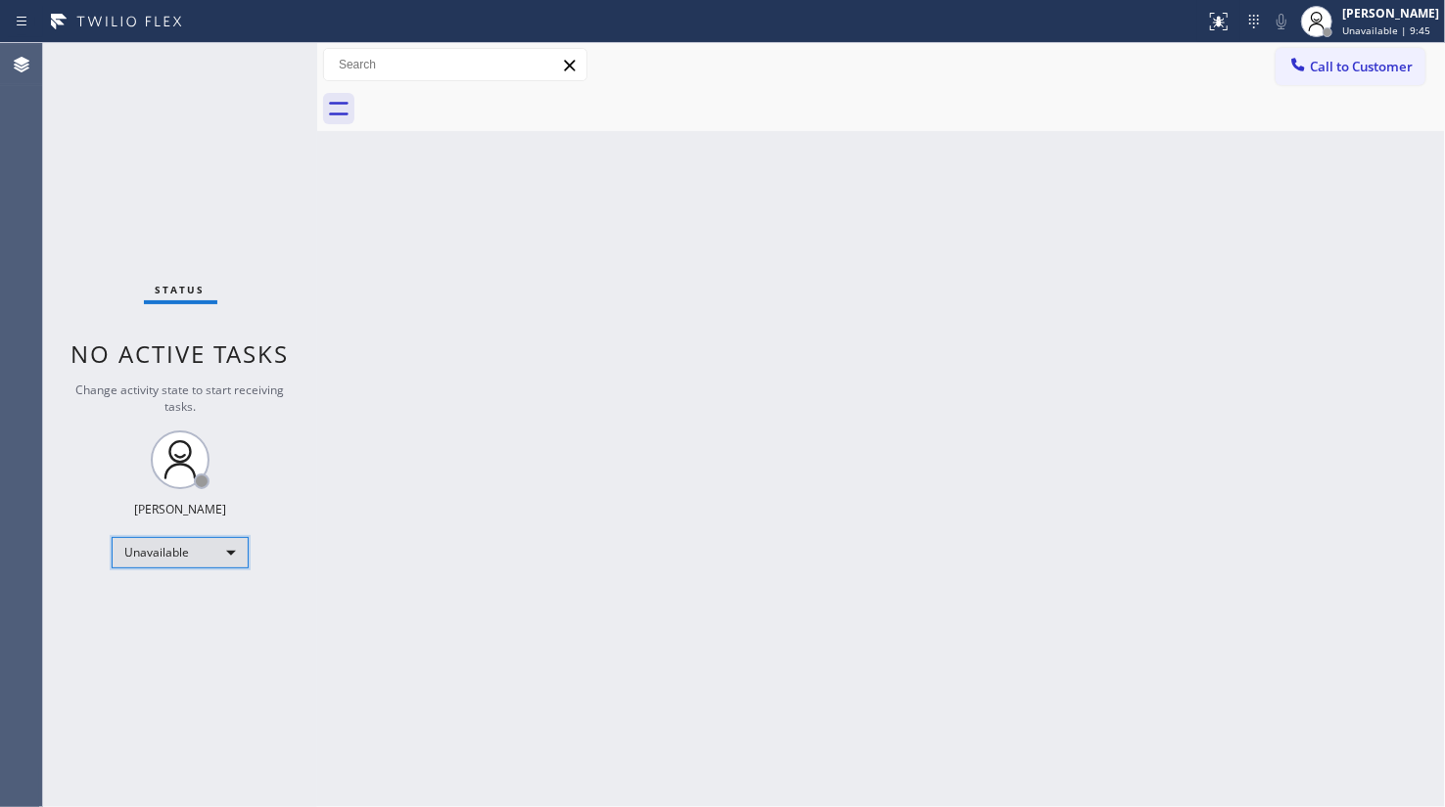
click at [141, 555] on div "Unavailable" at bounding box center [180, 552] width 137 height 31
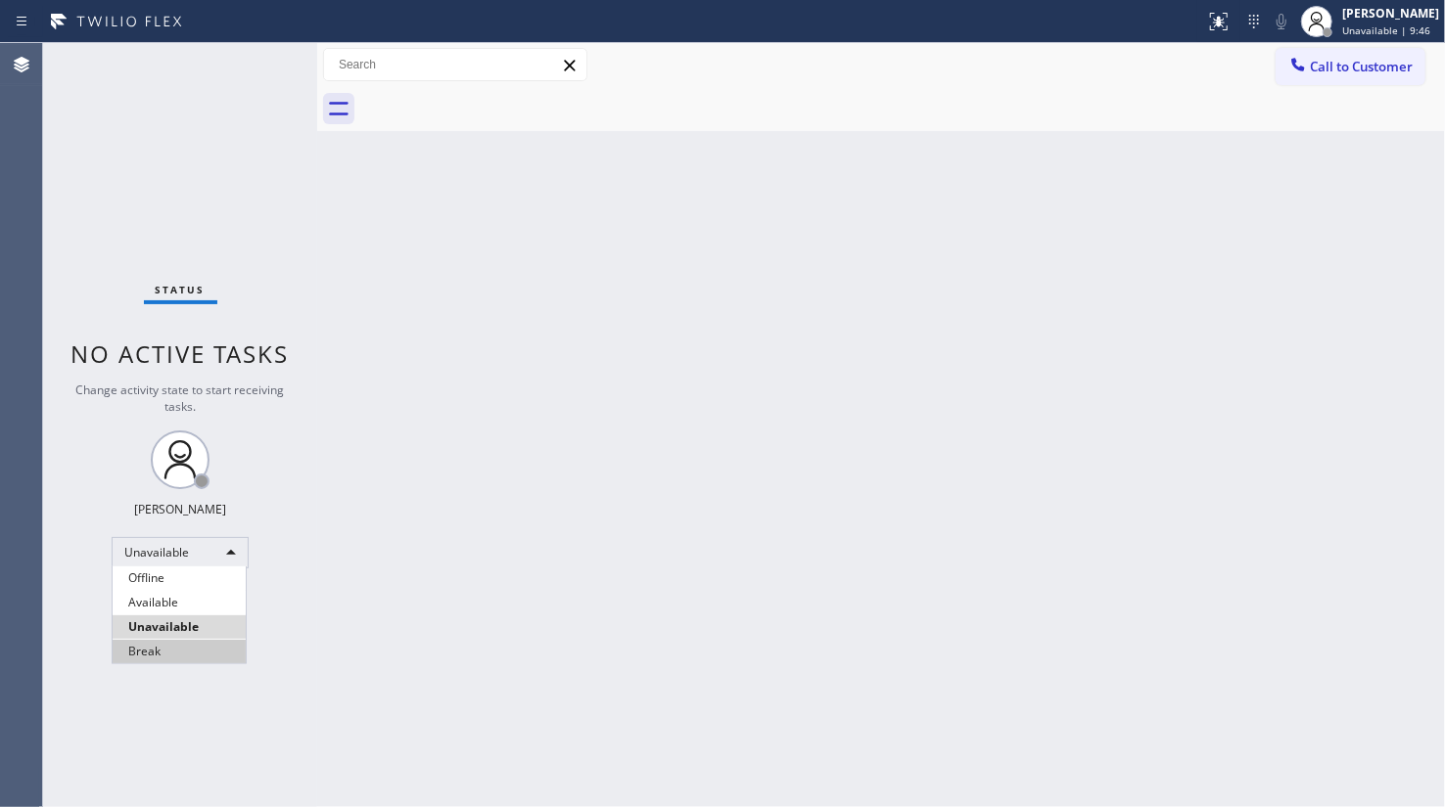
click at [149, 655] on li "Break" at bounding box center [179, 651] width 133 height 23
